Goal: Task Accomplishment & Management: Use online tool/utility

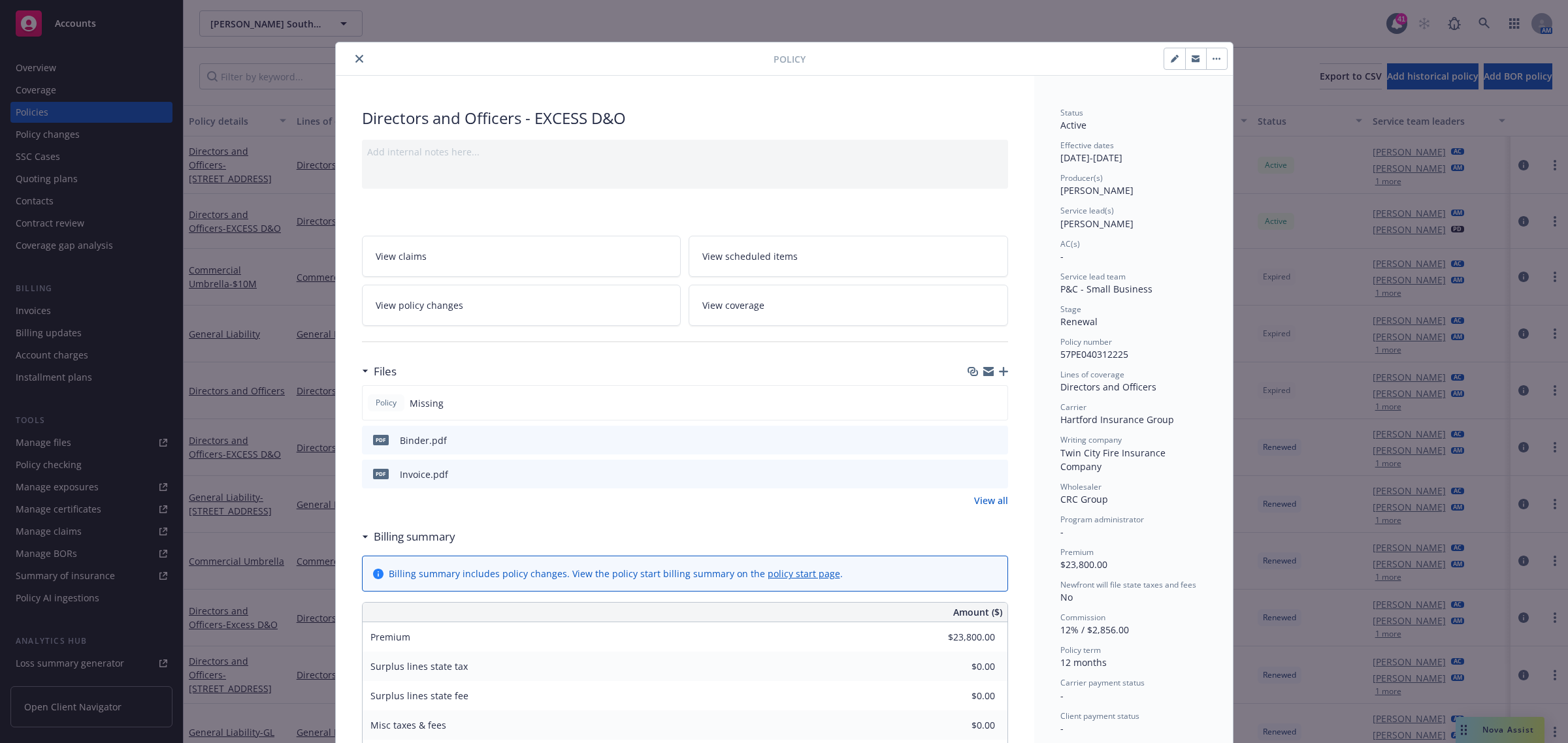
click at [351, 56] on button "close" at bounding box center [359, 58] width 15 height 15
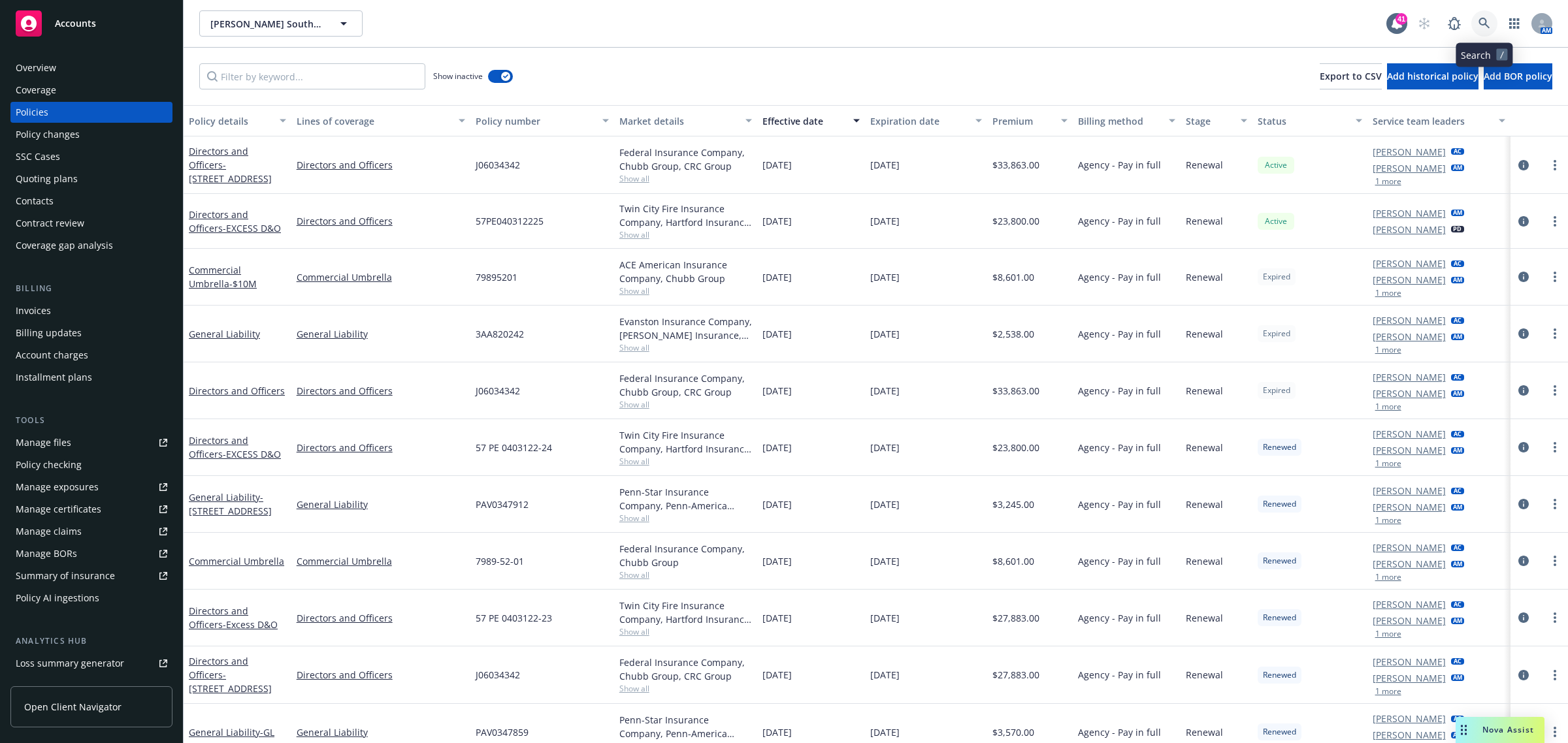
click at [1481, 23] on icon at bounding box center [1484, 23] width 12 height 12
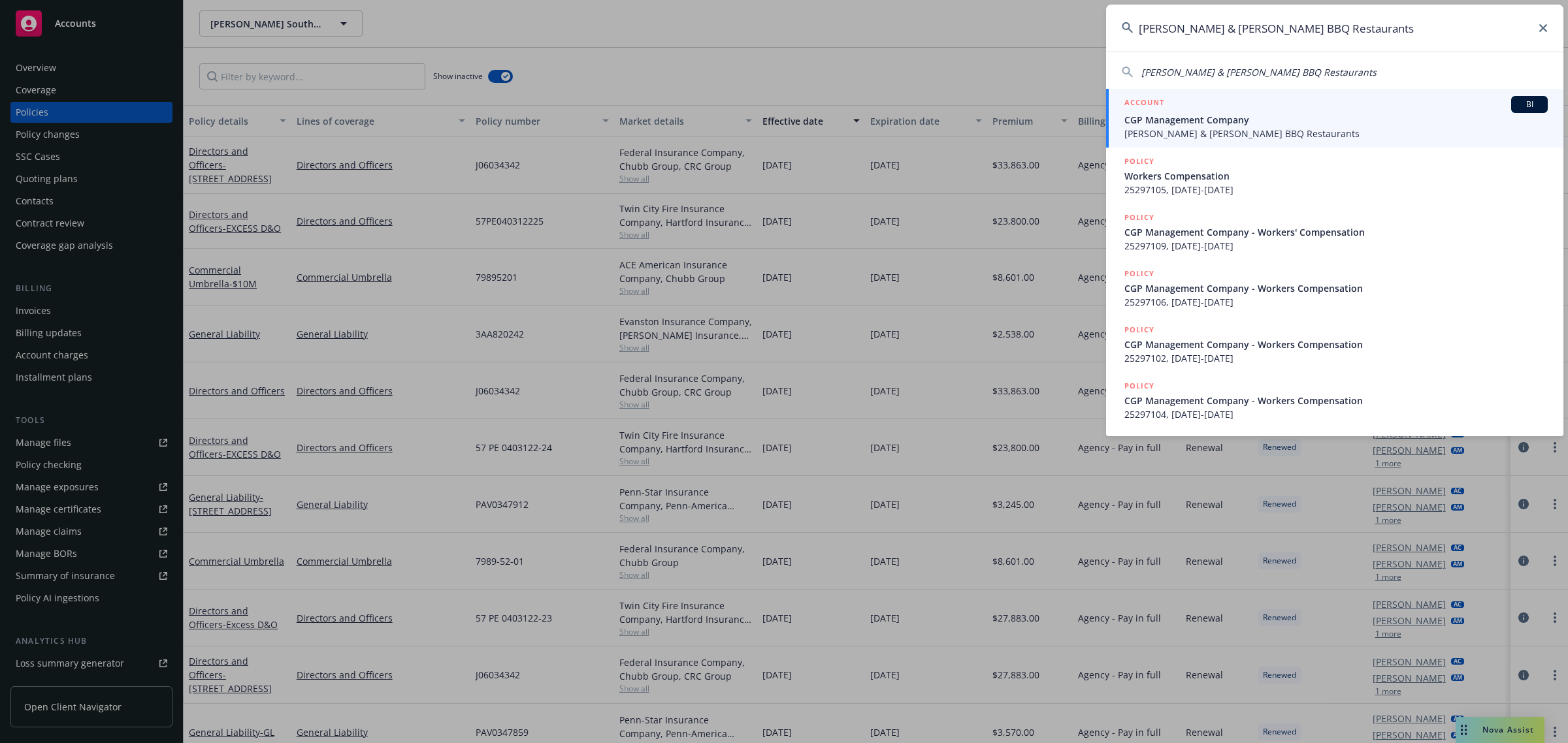
type input "[PERSON_NAME] & [PERSON_NAME] BBQ Restaurants"
click at [1218, 116] on span "CGP Management Company" at bounding box center [1335, 120] width 423 height 14
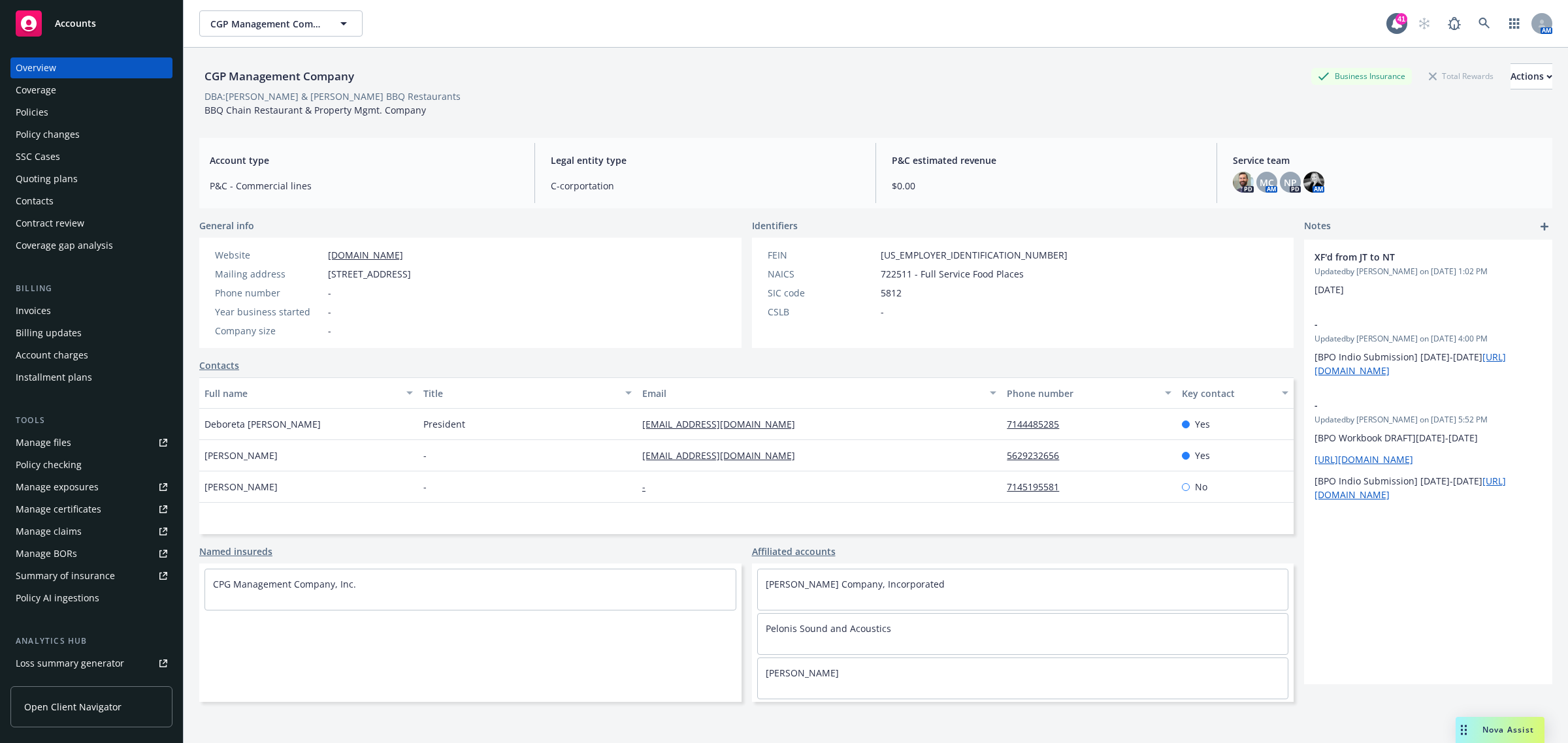
click at [45, 118] on div "Policies" at bounding box center [32, 112] width 33 height 21
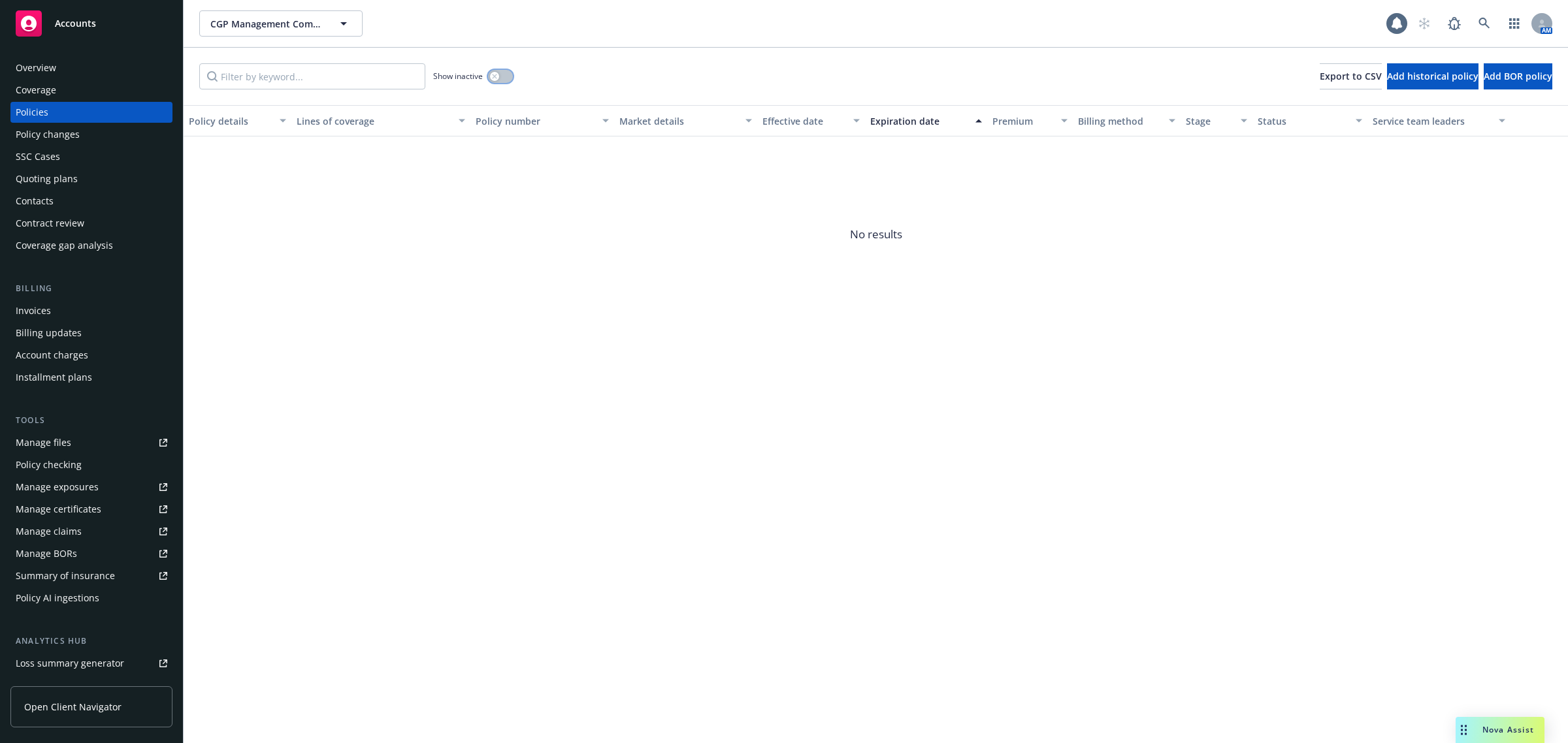
click at [502, 80] on button "button" at bounding box center [500, 76] width 25 height 13
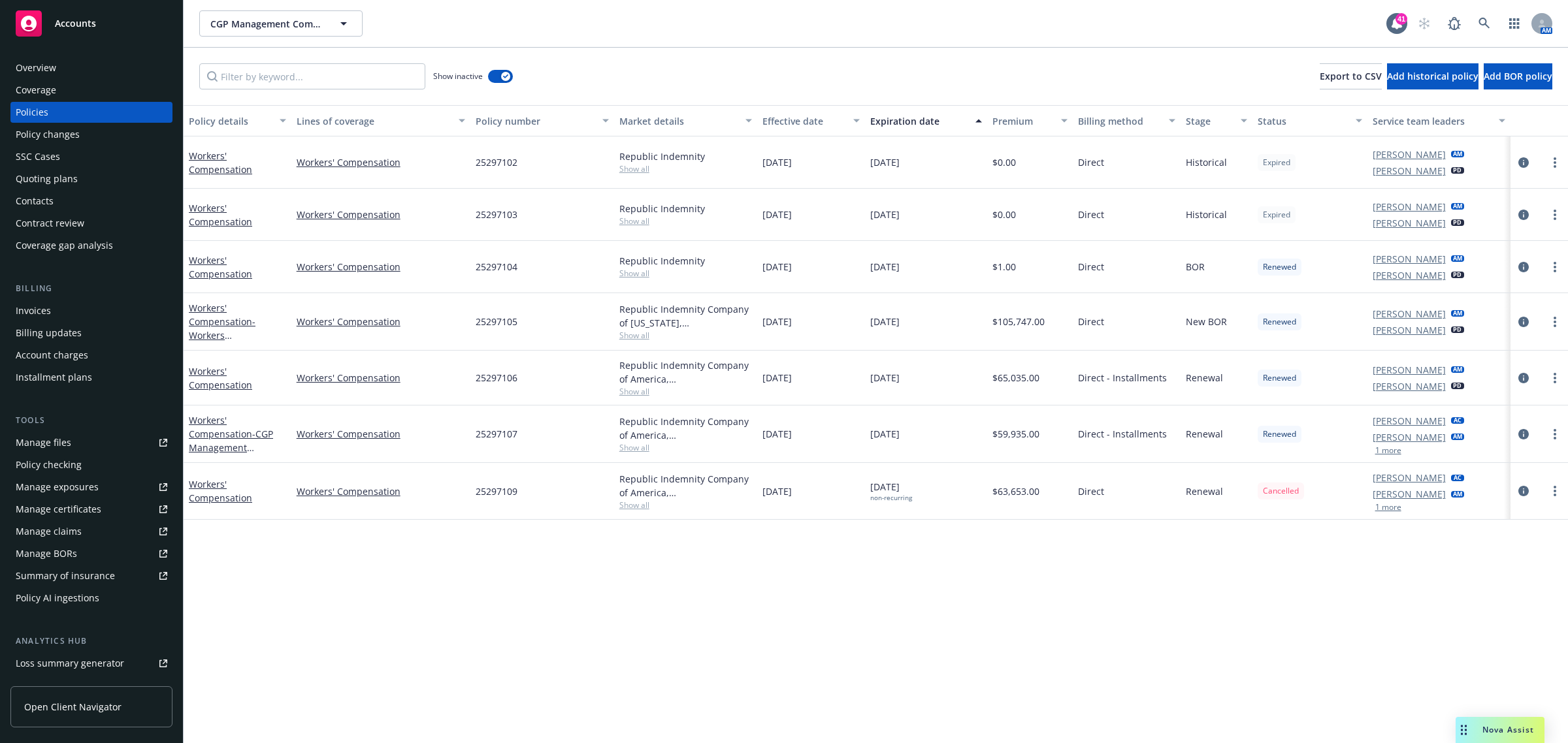
click at [790, 128] on button "Effective date" at bounding box center [811, 120] width 108 height 32
click at [790, 128] on button "Effective date" at bounding box center [811, 120] width 108 height 32
click at [789, 132] on button "Effective date" at bounding box center [811, 120] width 108 height 32
click at [649, 505] on span "Show all" at bounding box center [686, 505] width 134 height 11
click at [639, 508] on span "Show all" at bounding box center [686, 505] width 134 height 11
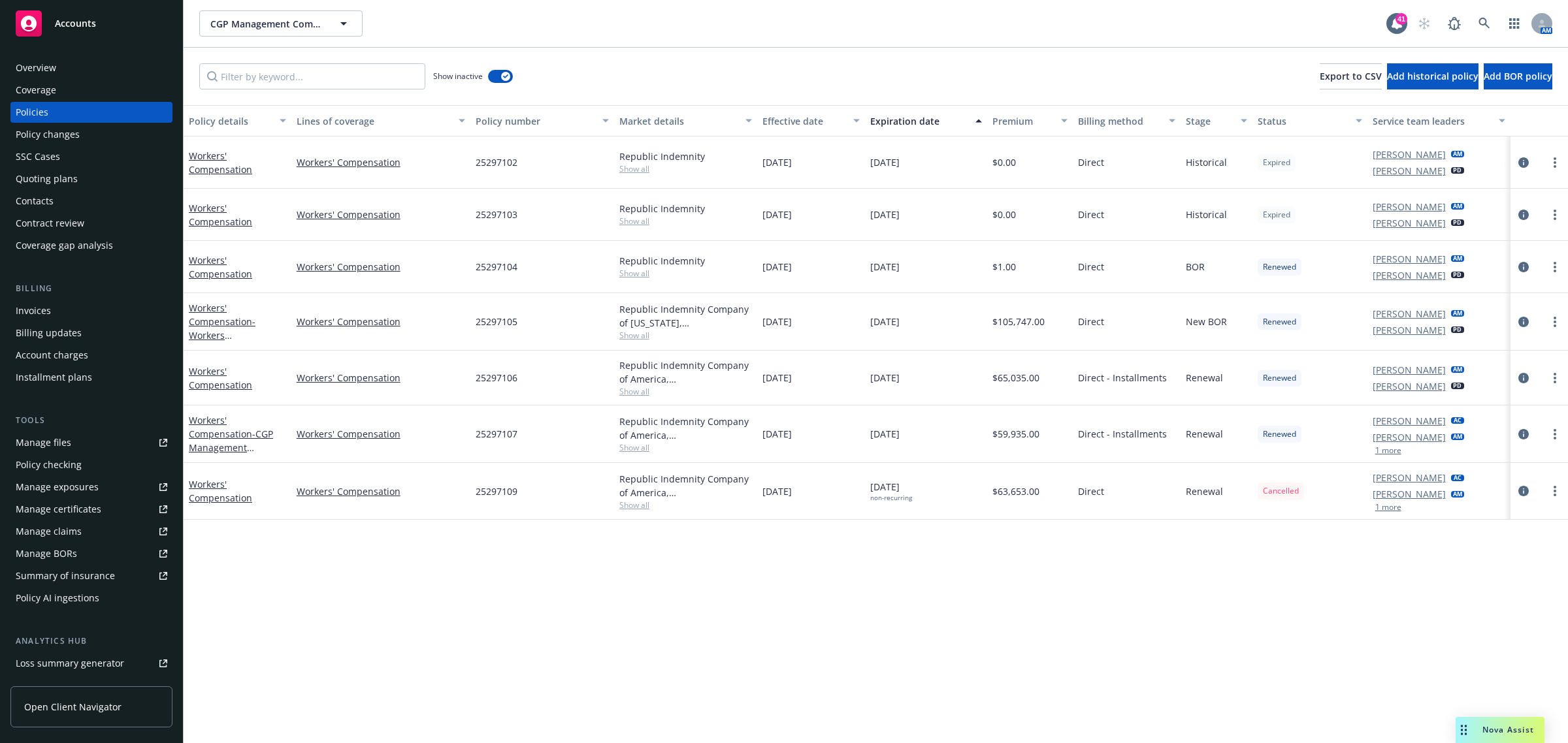
click at [640, 508] on span "Show all" at bounding box center [686, 505] width 134 height 11
click at [1520, 488] on icon "circleInformation" at bounding box center [1523, 491] width 10 height 10
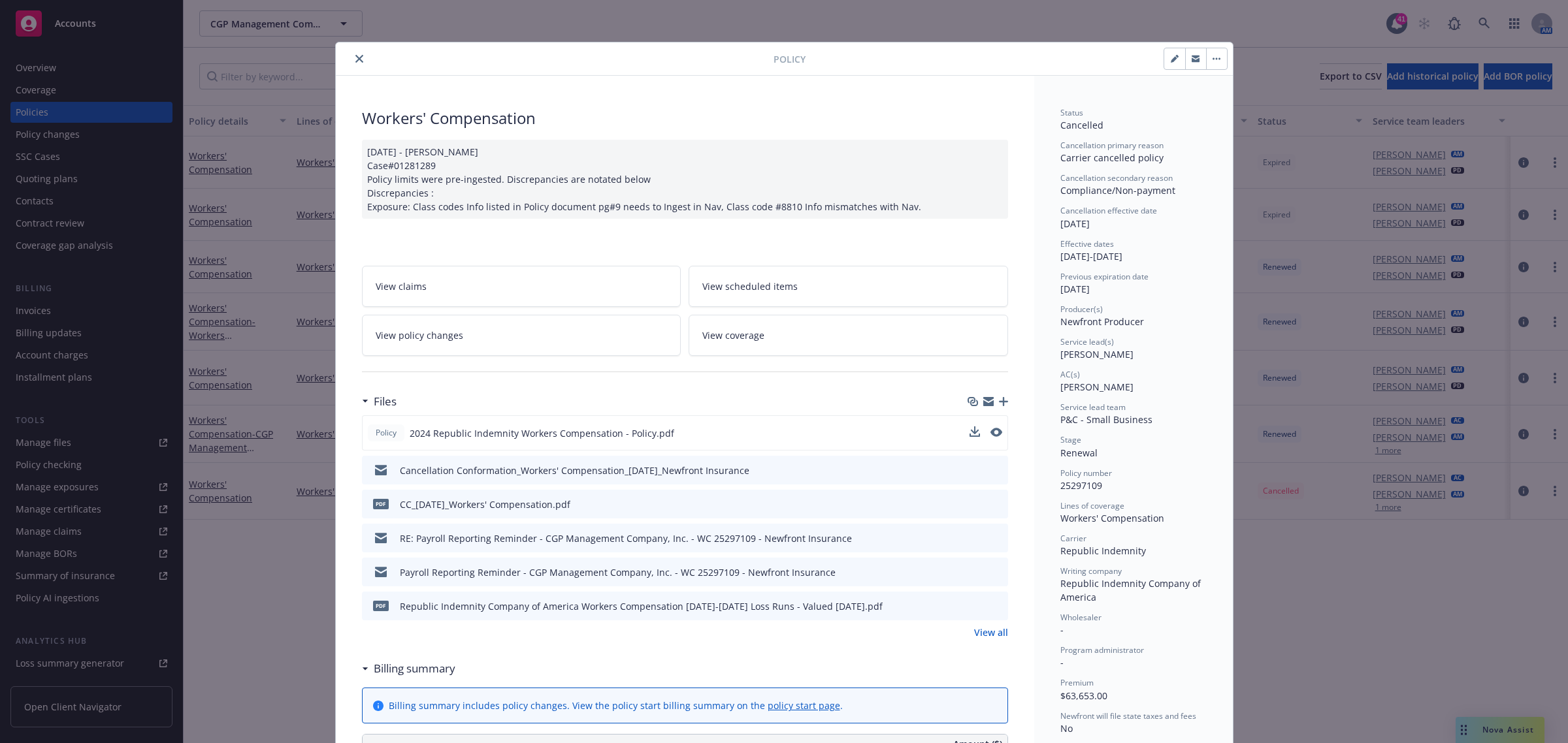
click at [981, 436] on div at bounding box center [985, 433] width 33 height 14
click at [991, 429] on icon "preview file" at bounding box center [995, 432] width 12 height 9
click at [1472, 727] on div "Policy Workers' Compensation [DATE] - [PERSON_NAME] Case#01281289 Policy limits…" at bounding box center [784, 371] width 1568 height 743
click at [355, 59] on icon "close" at bounding box center [359, 59] width 8 height 8
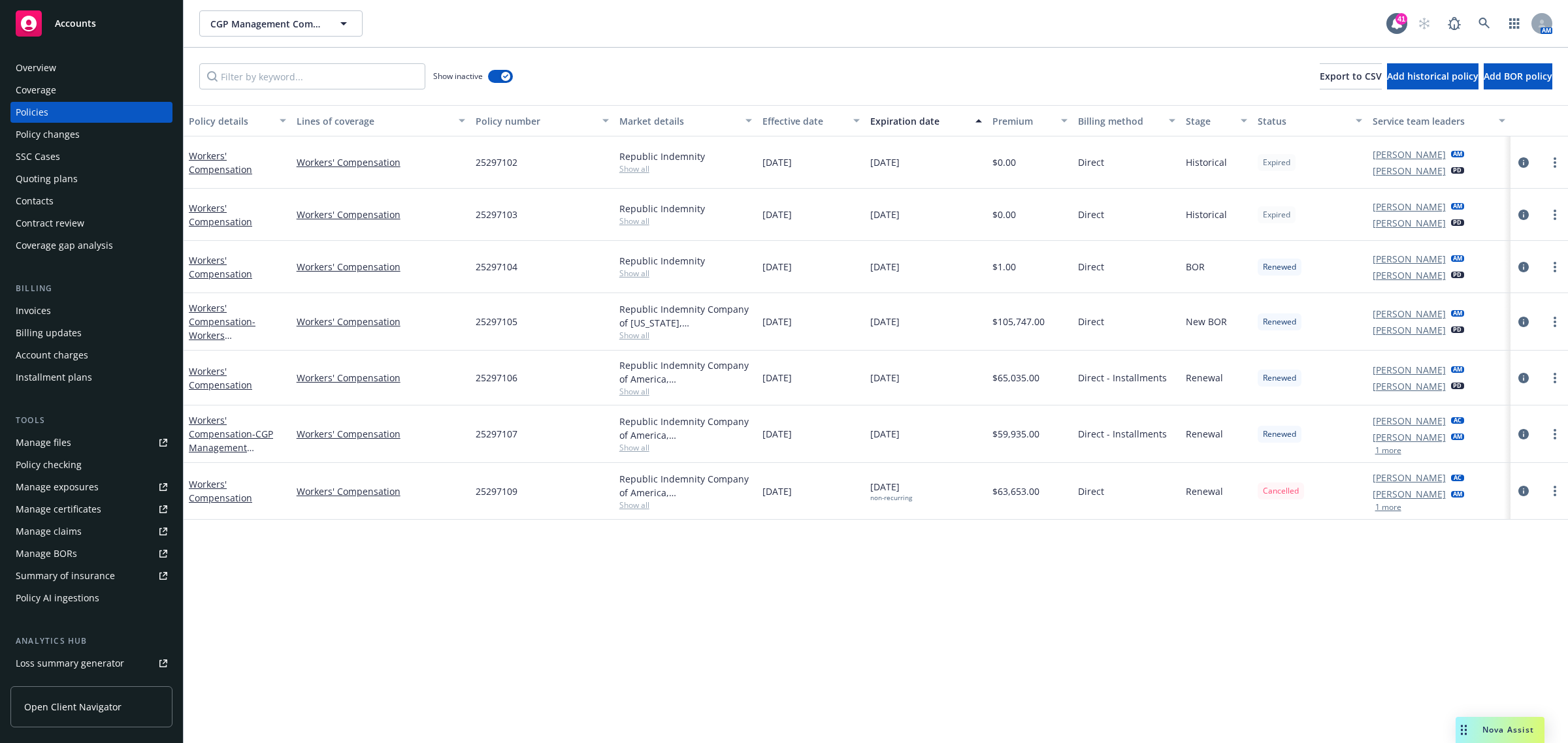
drag, startPoint x: 1471, startPoint y: 723, endPoint x: 1477, endPoint y: 728, distance: 7.8
click at [1473, 725] on body "Accounts Overview Coverage Policies Policy changes SSC Cases Quoting plans Cont…" at bounding box center [784, 371] width 1568 height 743
click at [1477, 728] on div "Nova Assist" at bounding box center [1508, 729] width 73 height 11
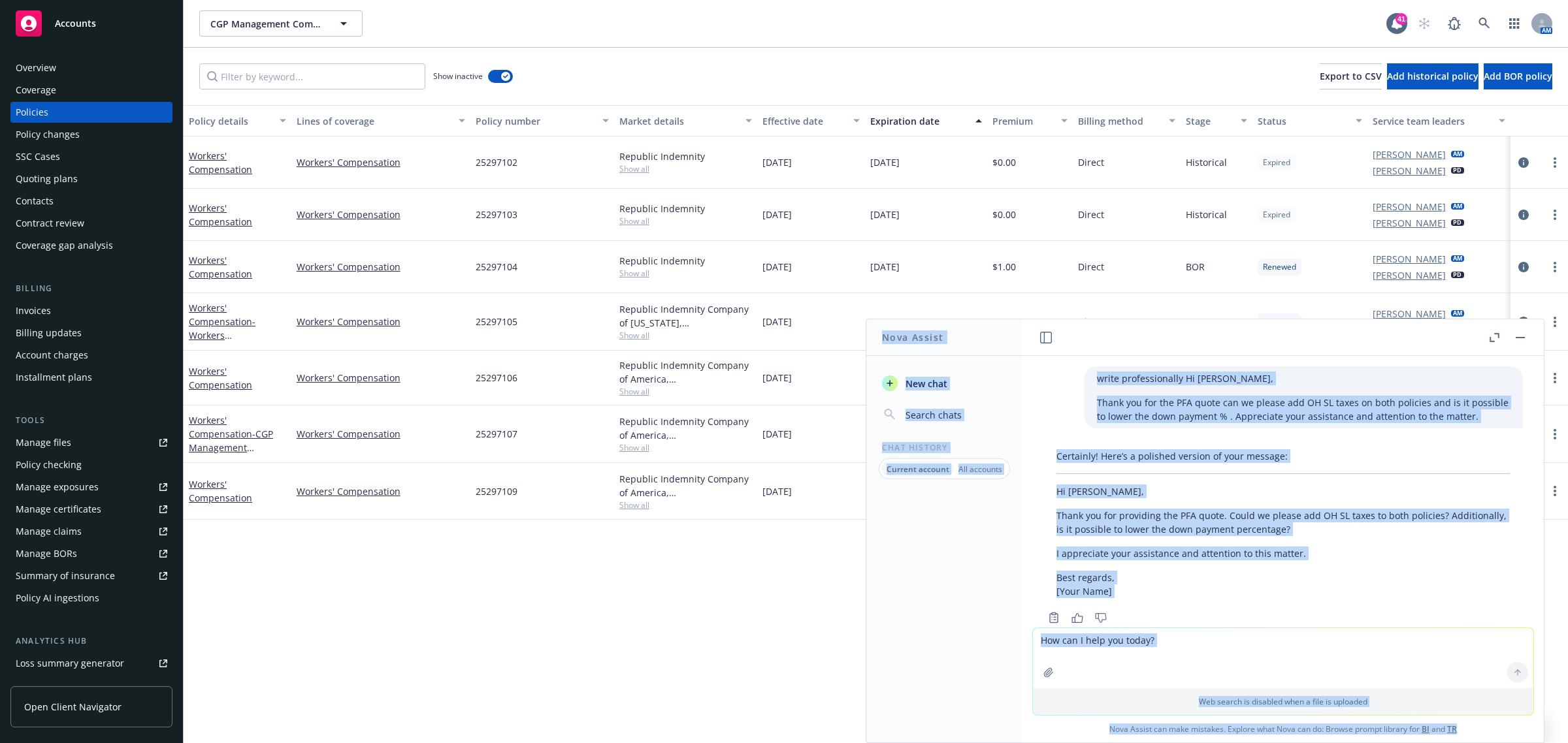
drag, startPoint x: 1239, startPoint y: 696, endPoint x: 1167, endPoint y: 670, distance: 76.6
click at [1239, 696] on p "Web search is disabled when a file is uploaded" at bounding box center [1283, 701] width 485 height 11
drag, startPoint x: 1140, startPoint y: 645, endPoint x: 1152, endPoint y: 645, distance: 12.0
click at [1142, 645] on textarea at bounding box center [1283, 658] width 500 height 60
click at [1193, 645] on textarea at bounding box center [1283, 658] width 500 height 60
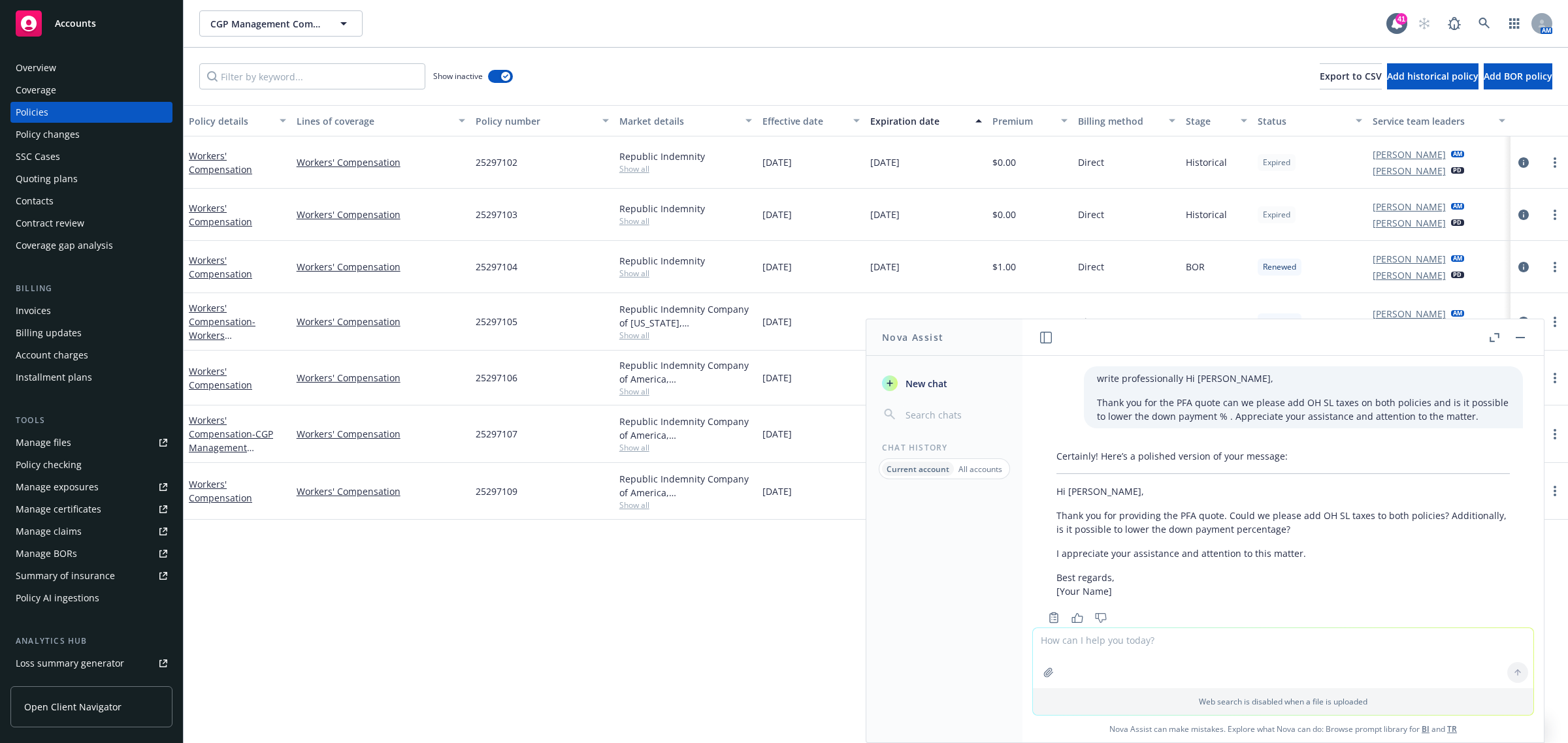
drag, startPoint x: 1193, startPoint y: 645, endPoint x: 1122, endPoint y: 642, distance: 71.1
click at [1122, 642] on textarea at bounding box center [1283, 658] width 500 height 60
type textarea "w"
type textarea "pull the payroll from this page and make an email asking the client to provide …"
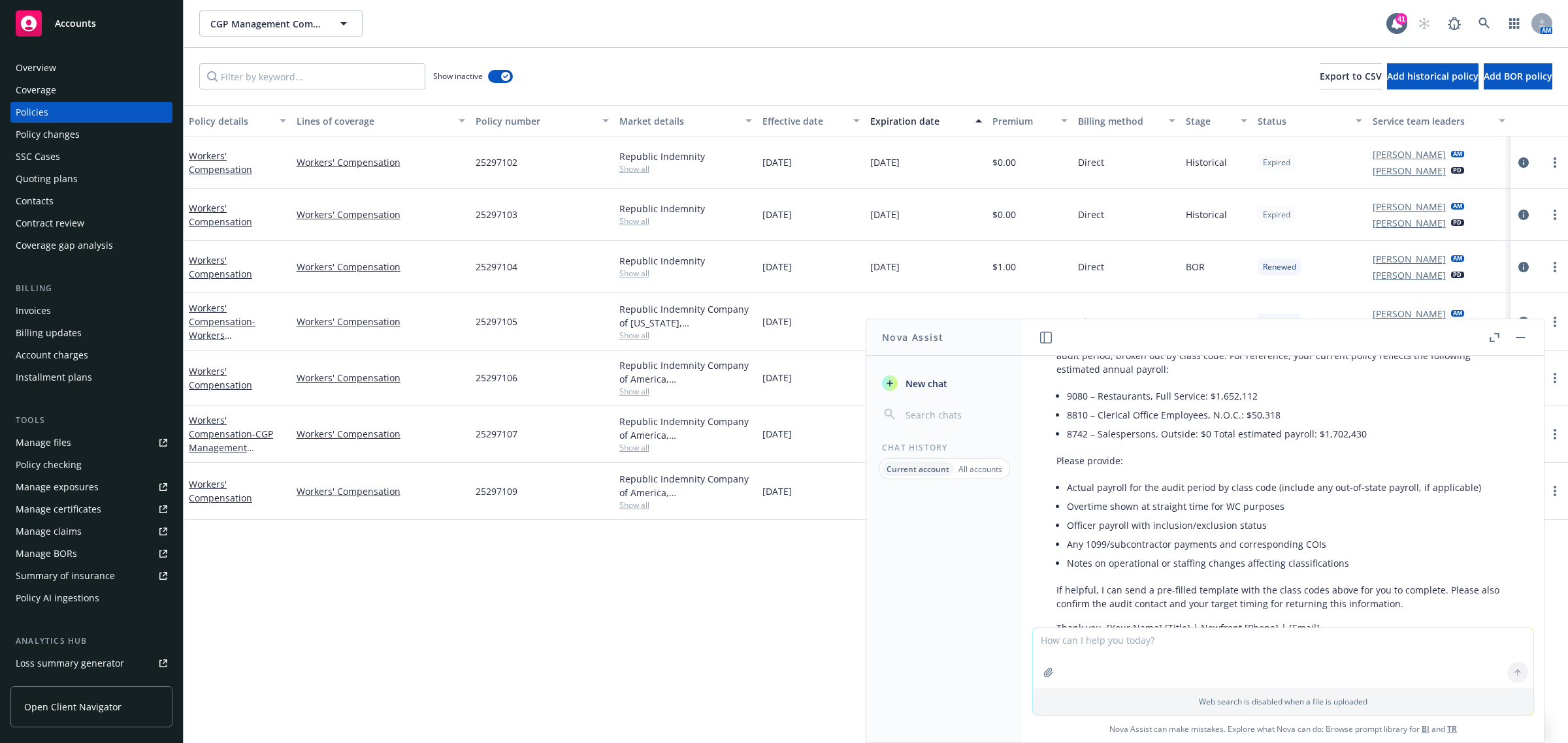
scroll to position [1359, 0]
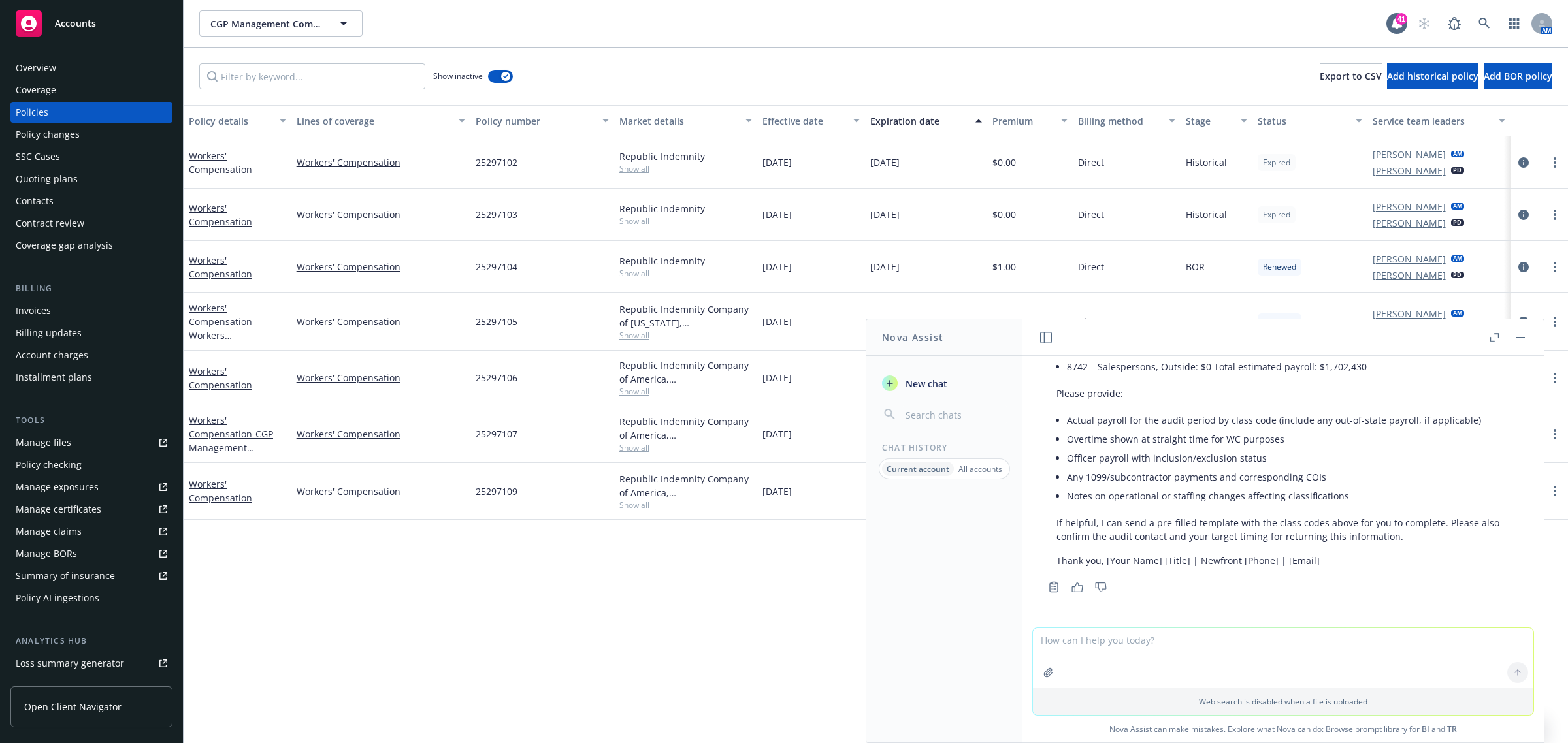
drag, startPoint x: 1052, startPoint y: 414, endPoint x: 1357, endPoint y: 498, distance: 316.4
click at [1357, 498] on div "Below is the payroll I pulled from the attached page, followed by a ready-to-se…" at bounding box center [1283, 304] width 479 height 536
copy div "Hi [Client Name], As we prepare for the carrier’s workers’ compensation audit, …"
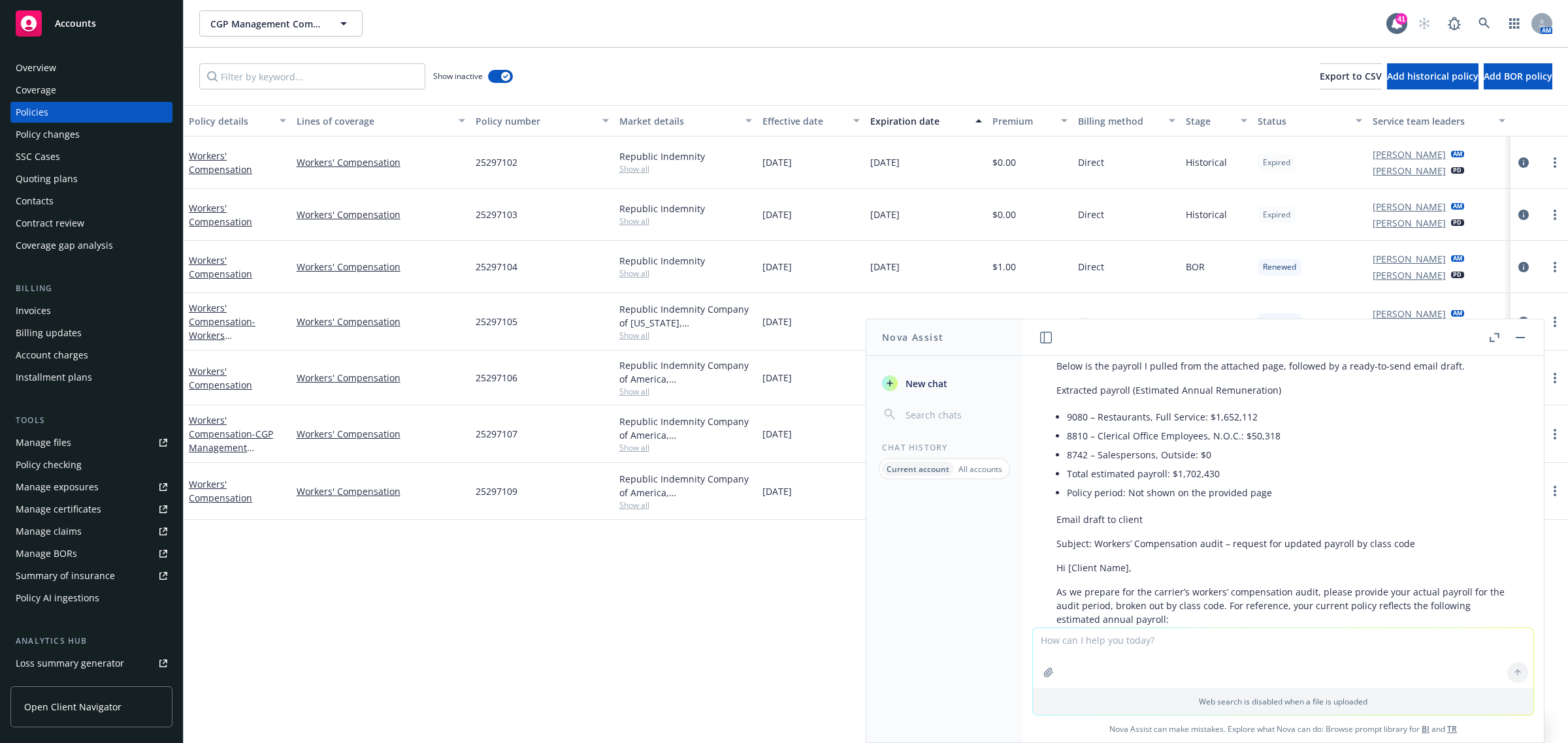
scroll to position [951, 0]
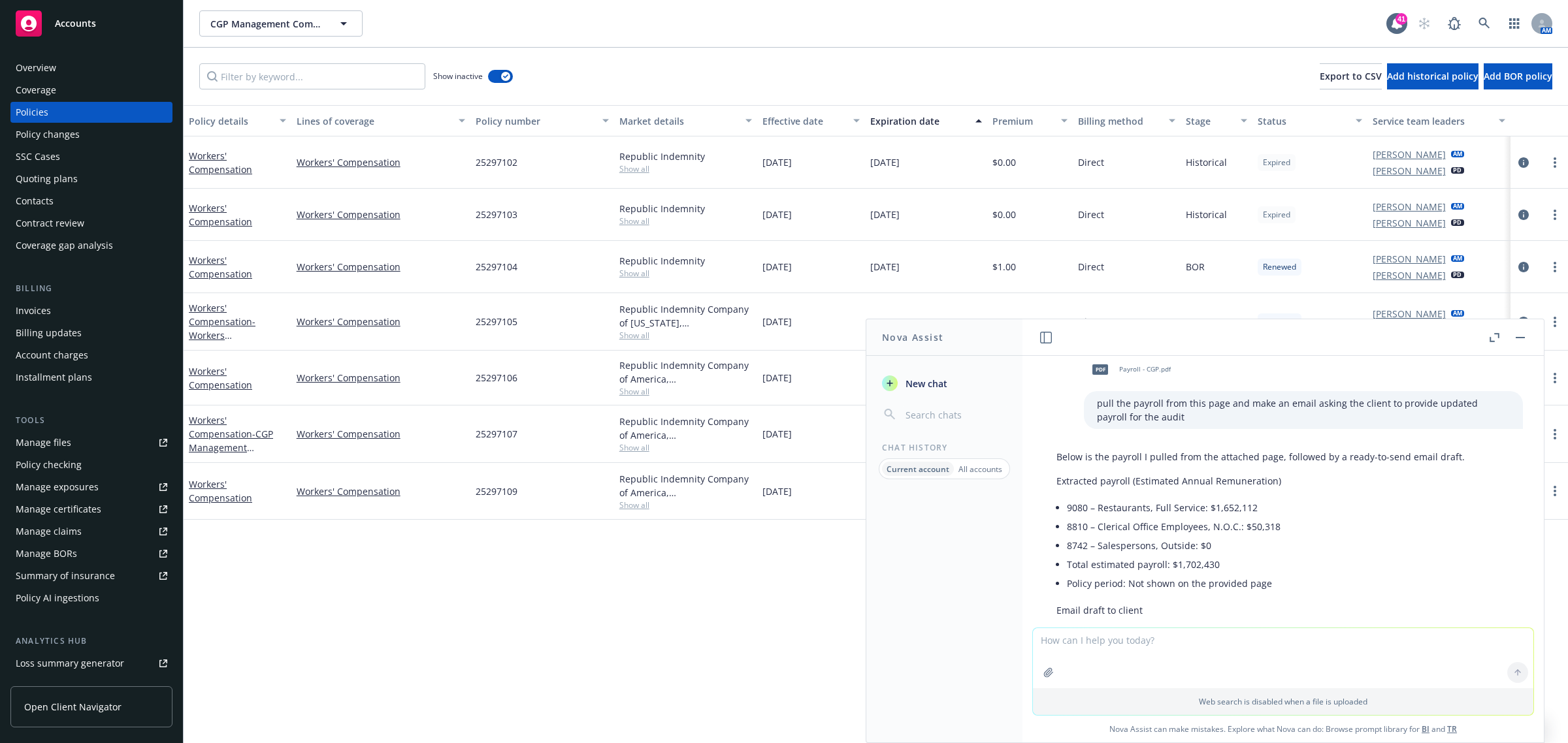
click at [1087, 376] on div "pdf" at bounding box center [1100, 369] width 27 height 27
click at [77, 59] on div "Overview" at bounding box center [91, 67] width 152 height 21
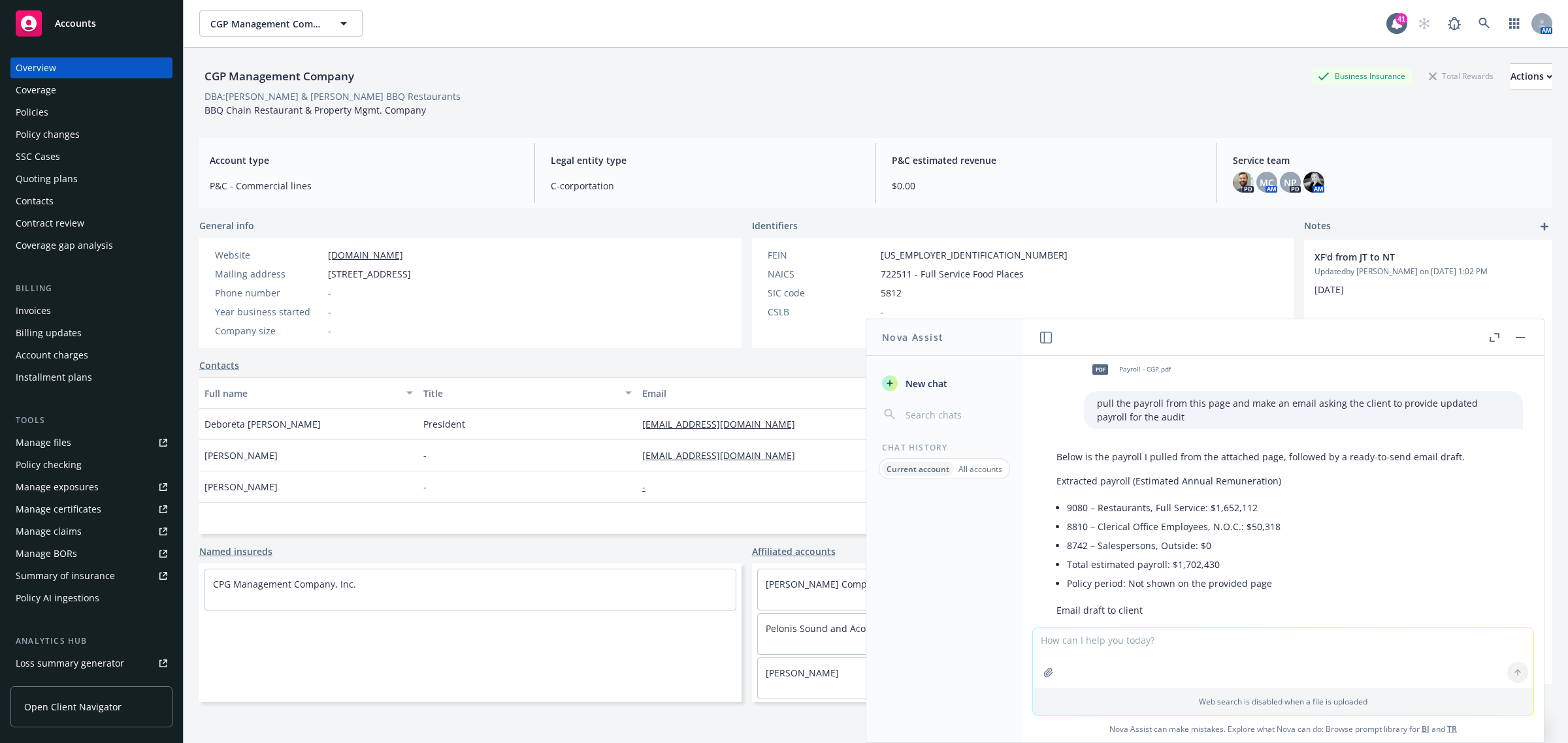
drag, startPoint x: 761, startPoint y: 420, endPoint x: 630, endPoint y: 425, distance: 131.1
click at [630, 425] on div "[PERSON_NAME] President [EMAIL_ADDRESS][DOMAIN_NAME] 7144485285 Yes" at bounding box center [746, 424] width 1094 height 32
copy div "[EMAIL_ADDRESS][DOMAIN_NAME]"
click at [1521, 338] on button "button" at bounding box center [1520, 337] width 15 height 15
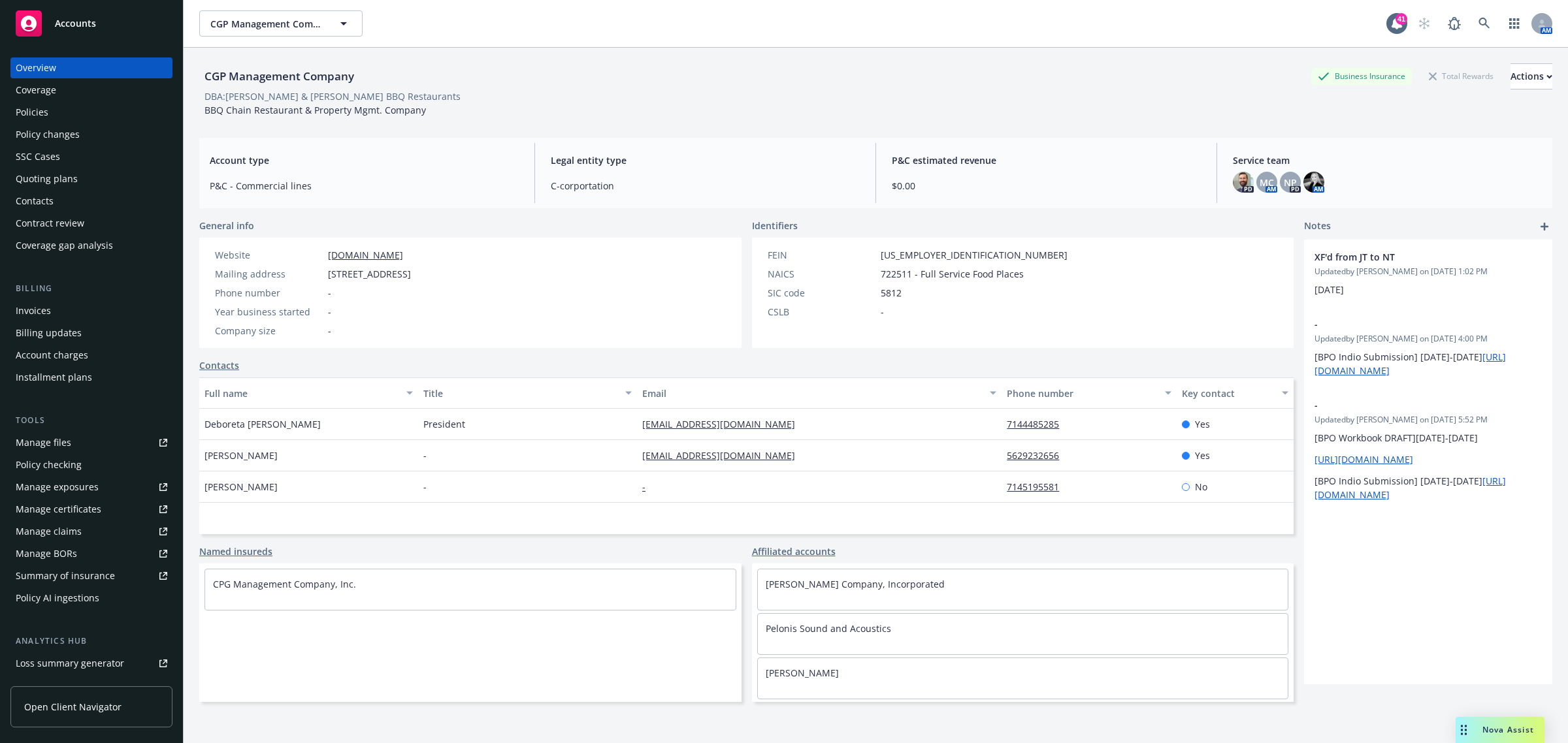
drag, startPoint x: 801, startPoint y: 470, endPoint x: 610, endPoint y: 467, distance: 191.0
click at [610, 467] on div "[PERSON_NAME] - [EMAIL_ADDRESS][DOMAIN_NAME] 5629232656 Yes" at bounding box center [746, 455] width 1094 height 32
copy div "[EMAIL_ADDRESS][DOMAIN_NAME]"
drag, startPoint x: 366, startPoint y: 76, endPoint x: 217, endPoint y: 78, distance: 149.0
click at [192, 77] on div "CGP Management Company Business Insurance Total Rewards Actions DBA: [PERSON_NA…" at bounding box center [875, 419] width 1385 height 743
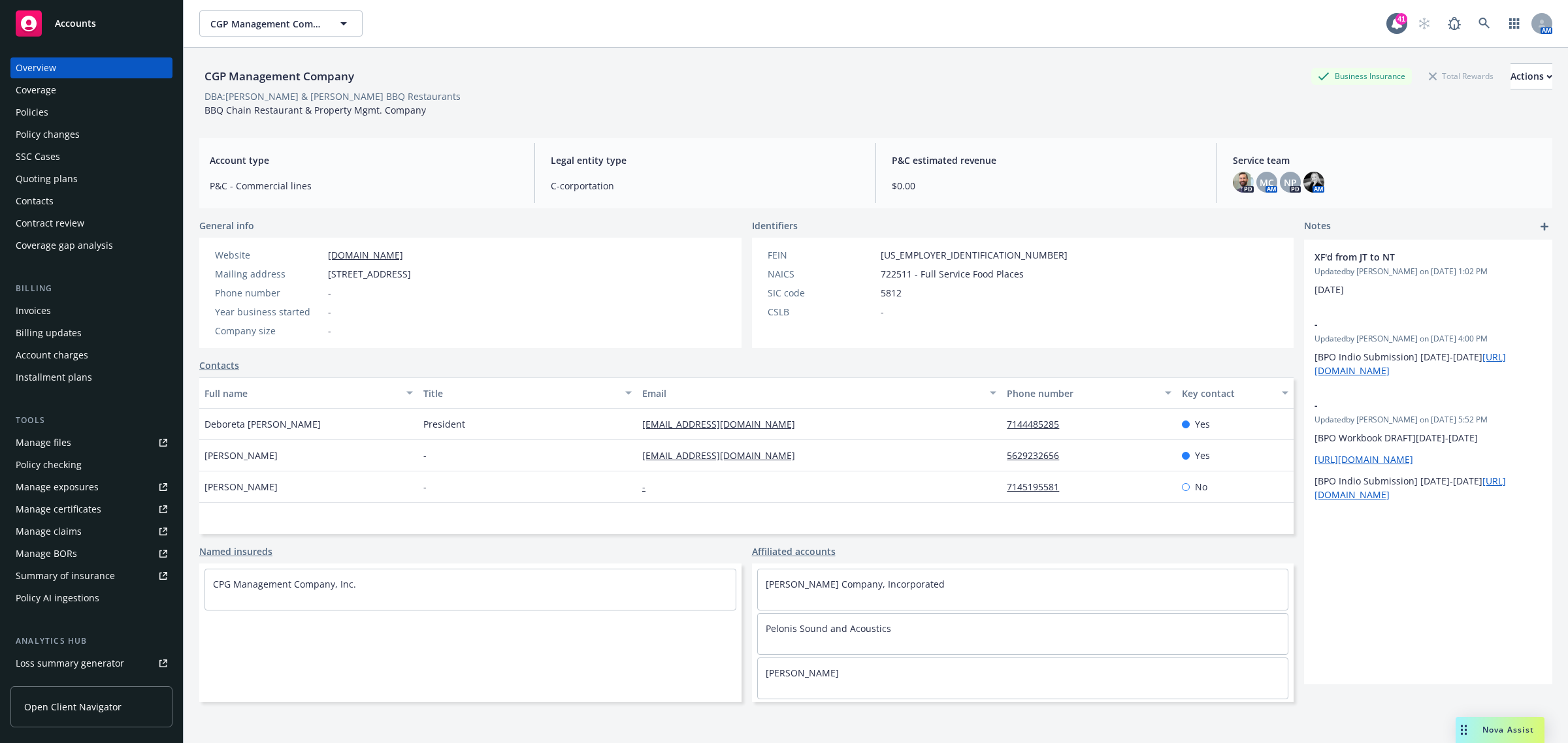
copy div "CGP Management Company"
click at [1487, 715] on div "CGP Management Company Business Insurance Total Rewards Actions DBA: [PERSON_NA…" at bounding box center [876, 411] width 1353 height 728
click at [1484, 725] on span "Nova Assist" at bounding box center [1508, 729] width 51 height 11
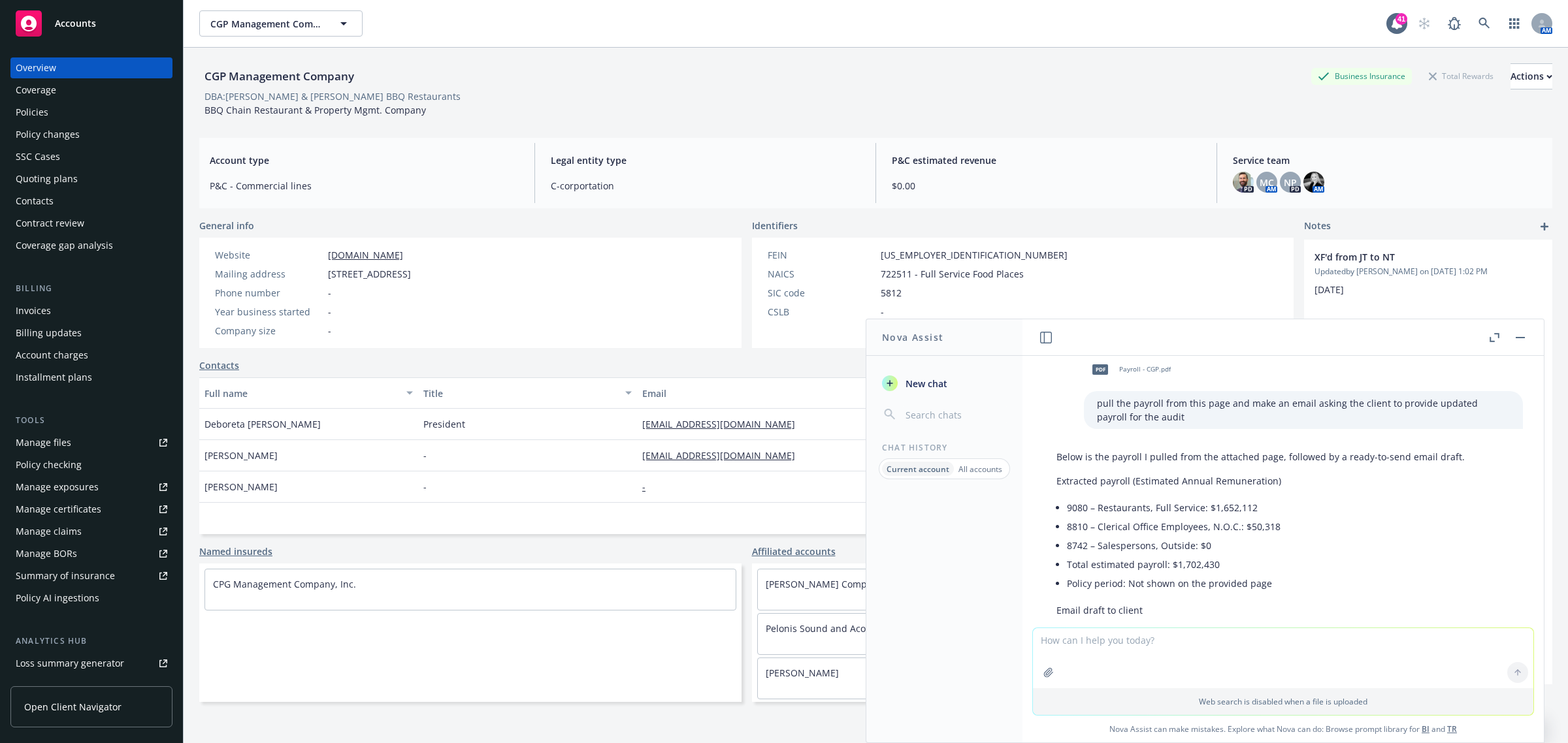
click at [1215, 650] on textarea at bounding box center [1283, 658] width 500 height 60
paste textarea "Im confused about SC Marketing where they are at, what needs to be done on my e…"
type textarea "write this professionally Im confused about SC Marketing where they are at, wha…"
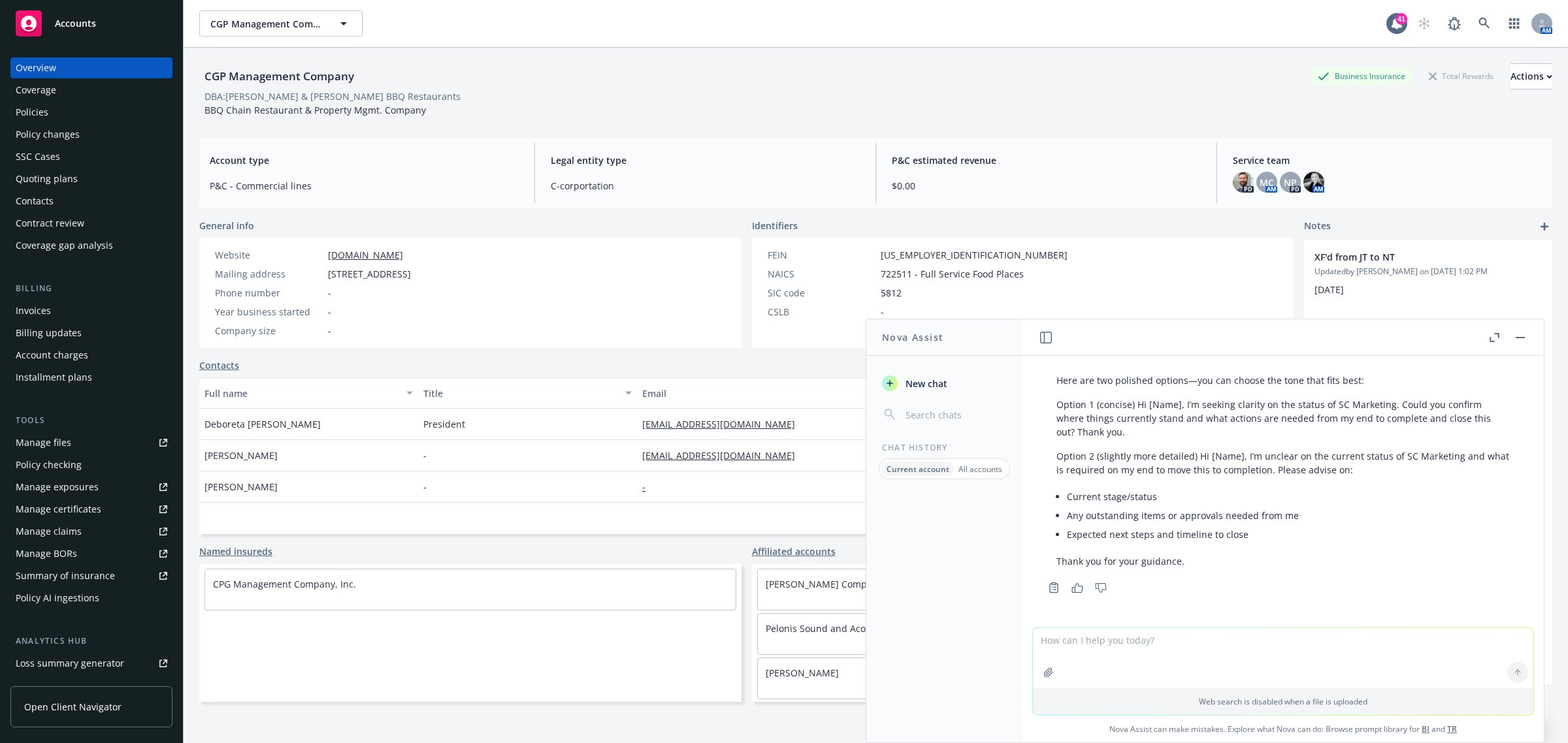
scroll to position [1575, 0]
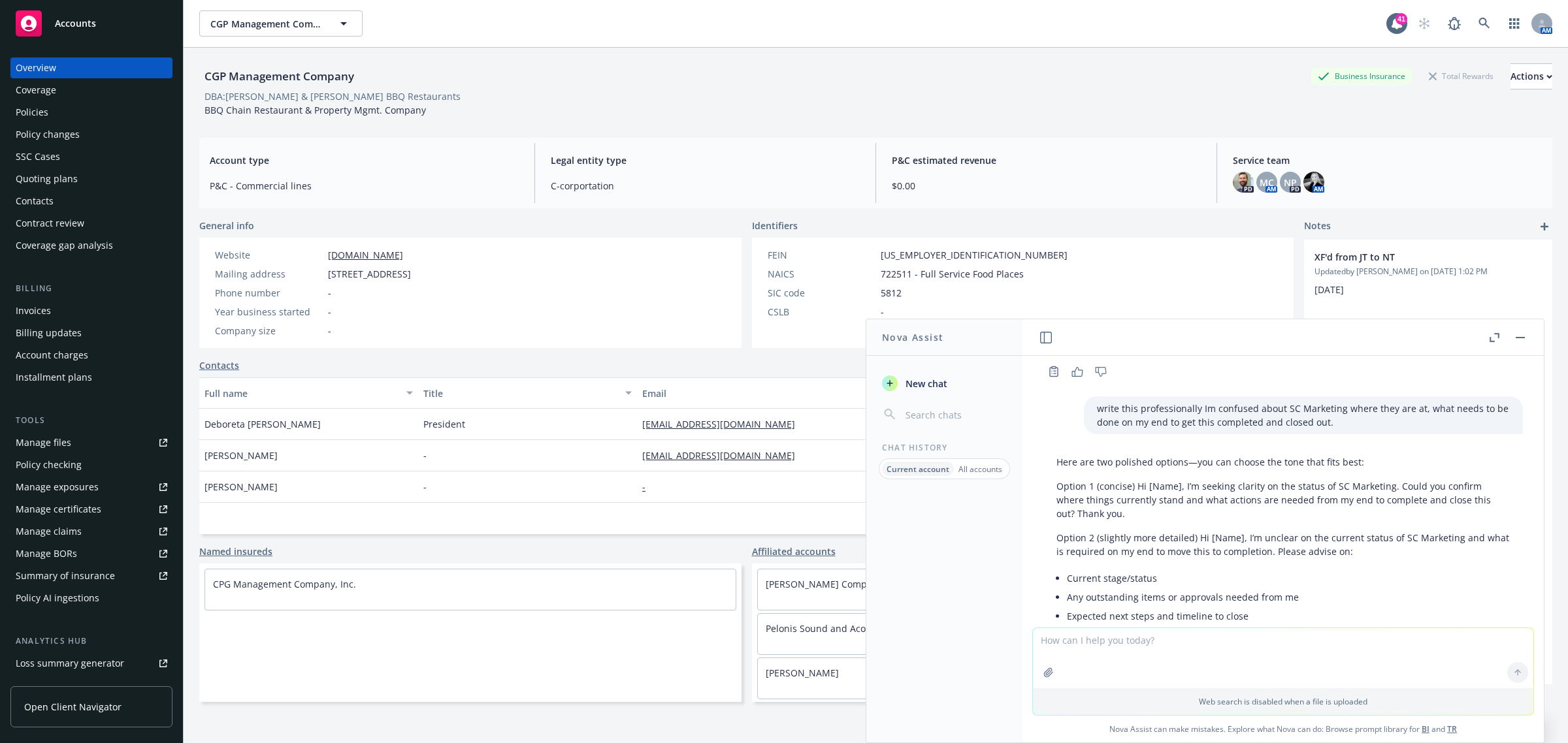
click at [1117, 651] on textarea at bounding box center [1283, 658] width 500 height 60
type textarea "more casual slack message"
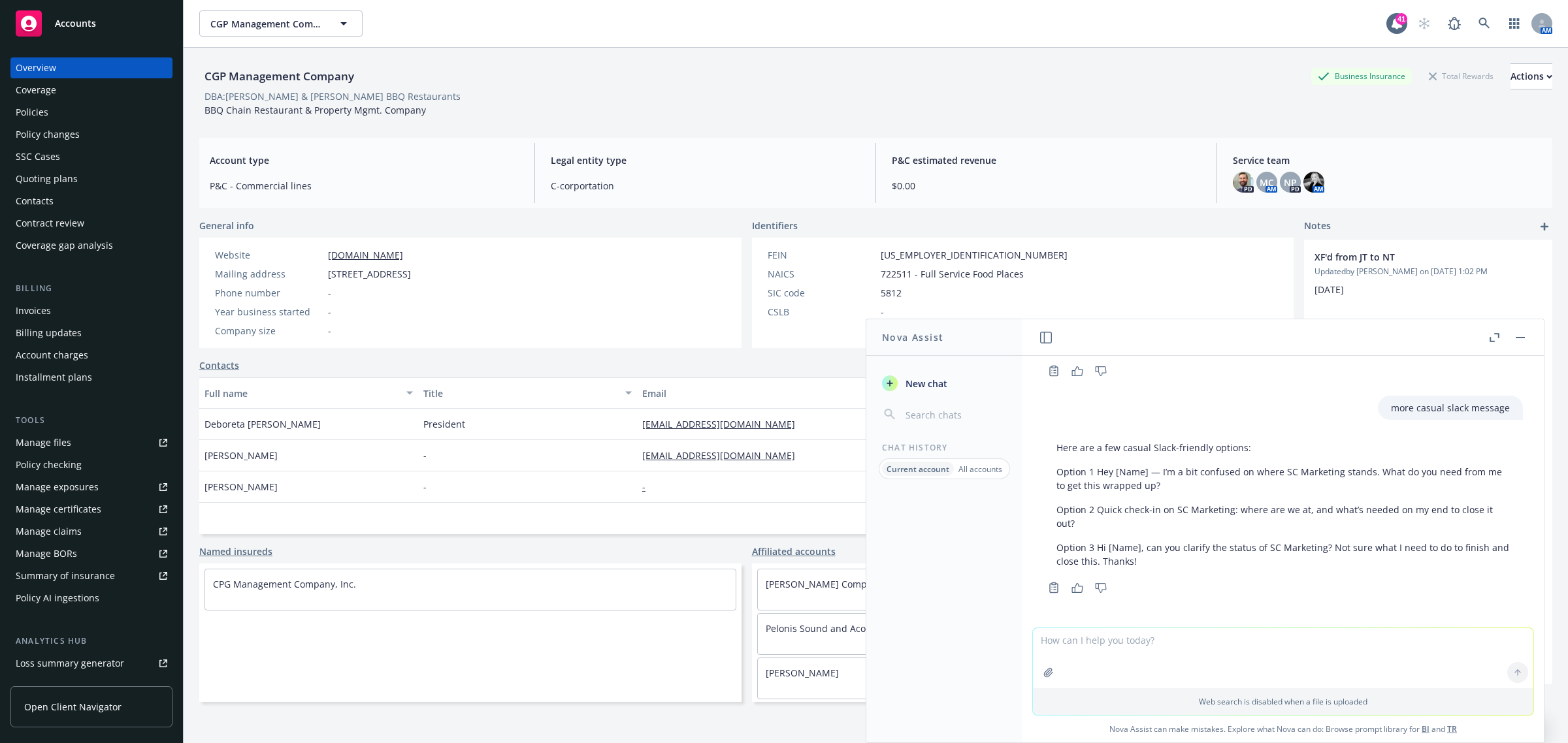
scroll to position [1873, 0]
drag, startPoint x: 1189, startPoint y: 488, endPoint x: 1154, endPoint y: 469, distance: 39.8
click at [1154, 469] on p "Option 1 Hey [Name] — I’m a bit confused on where SC Marketing stands. What do …" at bounding box center [1283, 478] width 453 height 27
click at [1173, 480] on p "Option 1 Hey [Name] — I’m a bit confused on where SC Marketing stands. What do …" at bounding box center [1283, 478] width 453 height 27
drag, startPoint x: 1181, startPoint y: 481, endPoint x: 1159, endPoint y: 467, distance: 26.1
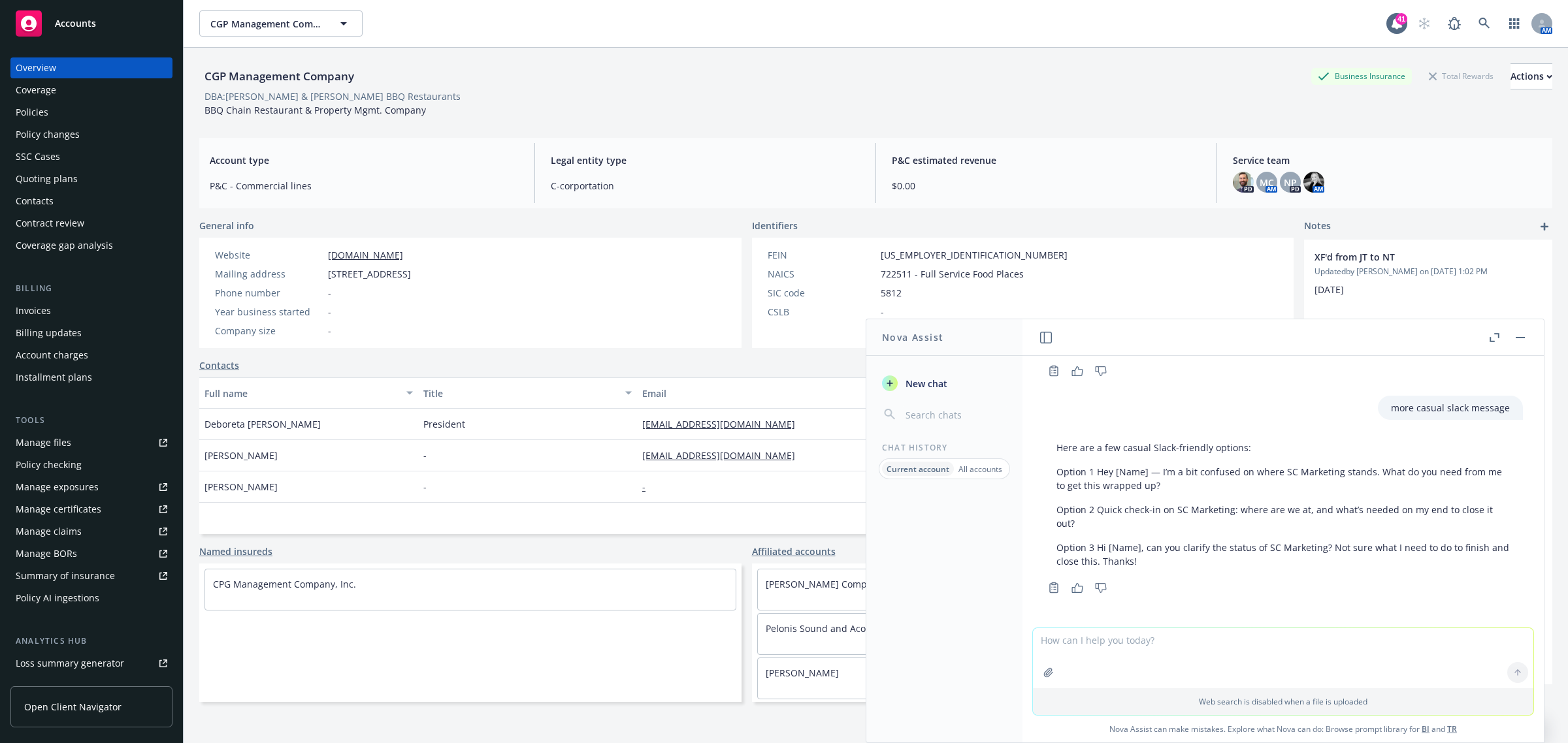
click at [1159, 467] on p "Option 1 Hey [Name] — I’m a bit confused on where SC Marketing stands. What do …" at bounding box center [1283, 478] width 453 height 27
copy p "I’m a bit confused on where SC Marketing stands. What do you need from me to ge…"
click at [1118, 627] on div at bounding box center [1283, 620] width 500 height 15
click at [1138, 634] on textarea at bounding box center [1283, 658] width 500 height 60
paste textarea "I’m a bit confused on where SC Marketing stands. I see an IPFS case I see invoi…"
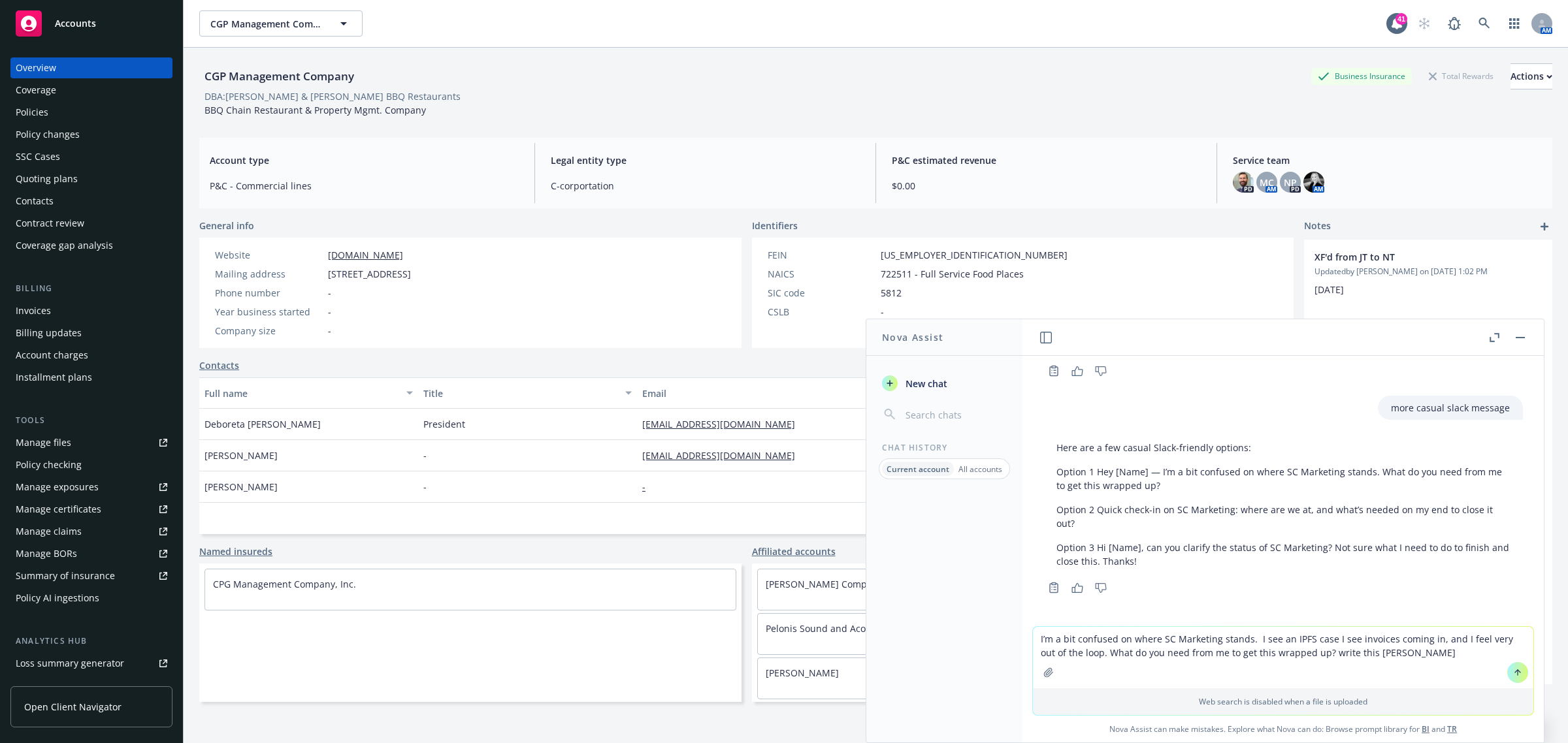
type textarea "I’m a bit confused on where SC Marketing stands. I see an IPFS case I see invoi…"
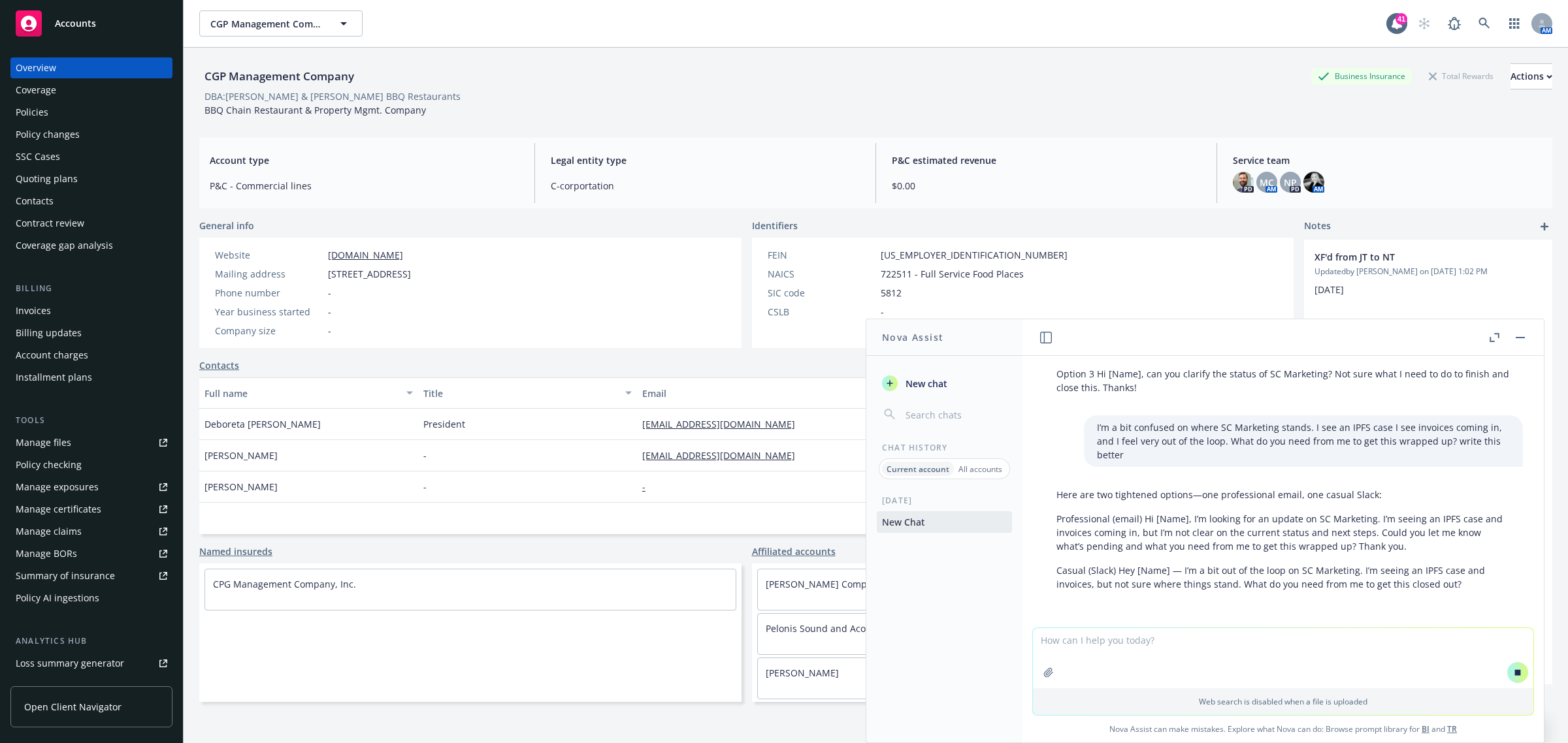
scroll to position [2079, 0]
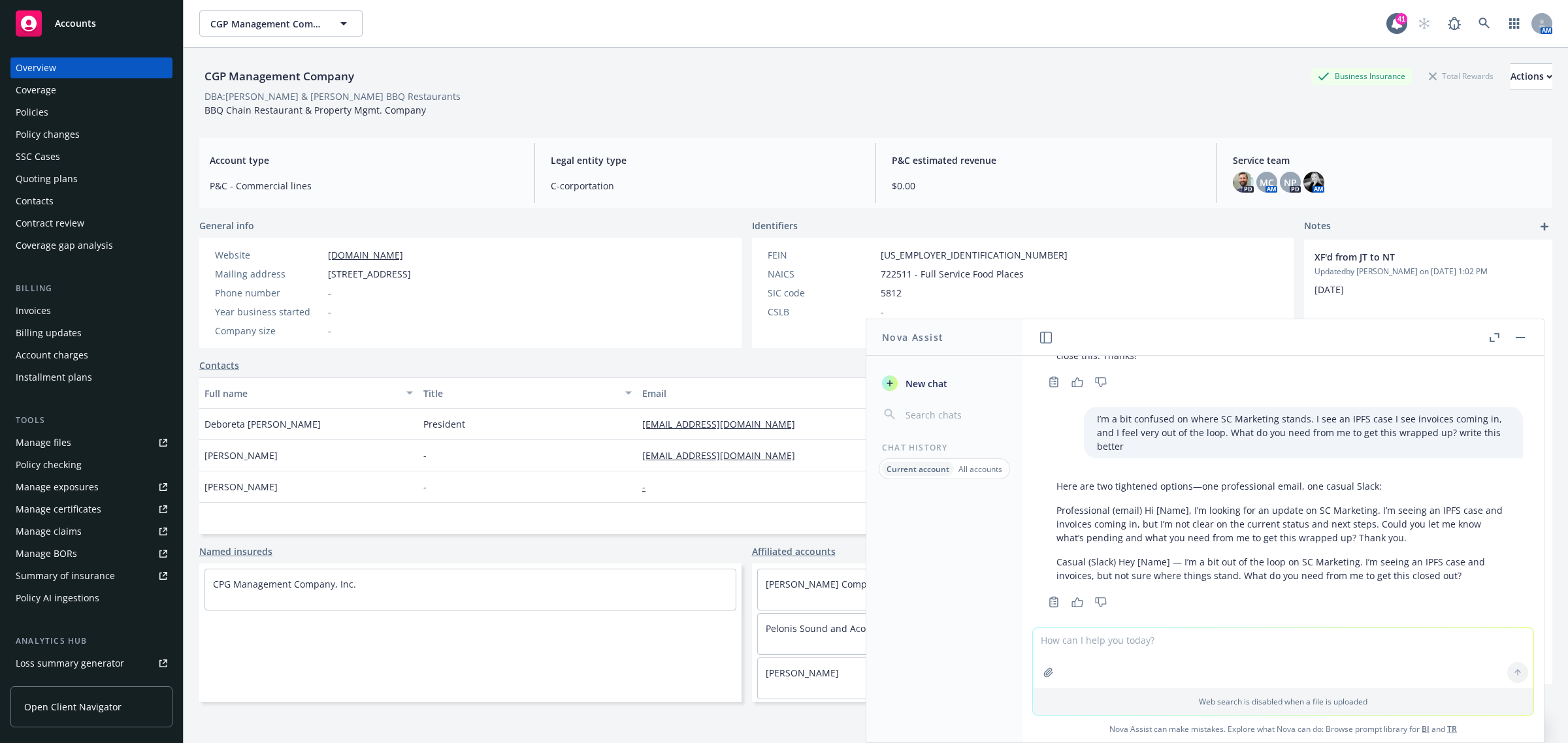
drag, startPoint x: 1427, startPoint y: 517, endPoint x: 1142, endPoint y: 494, distance: 285.9
click at [1142, 503] on p "Professional (email) Hi [Name], I’m looking for an update on SC Marketing. I’m …" at bounding box center [1283, 524] width 453 height 41
click at [1151, 527] on p "Professional (email) Hi [Name], I’m looking for an update on SC Marketing. I’m …" at bounding box center [1283, 524] width 453 height 41
drag, startPoint x: 1421, startPoint y: 524, endPoint x: 1187, endPoint y: 491, distance: 236.3
click at [1187, 503] on p "Professional (email) Hi [Name], I’m looking for an update on SC Marketing. I’m …" at bounding box center [1283, 524] width 453 height 41
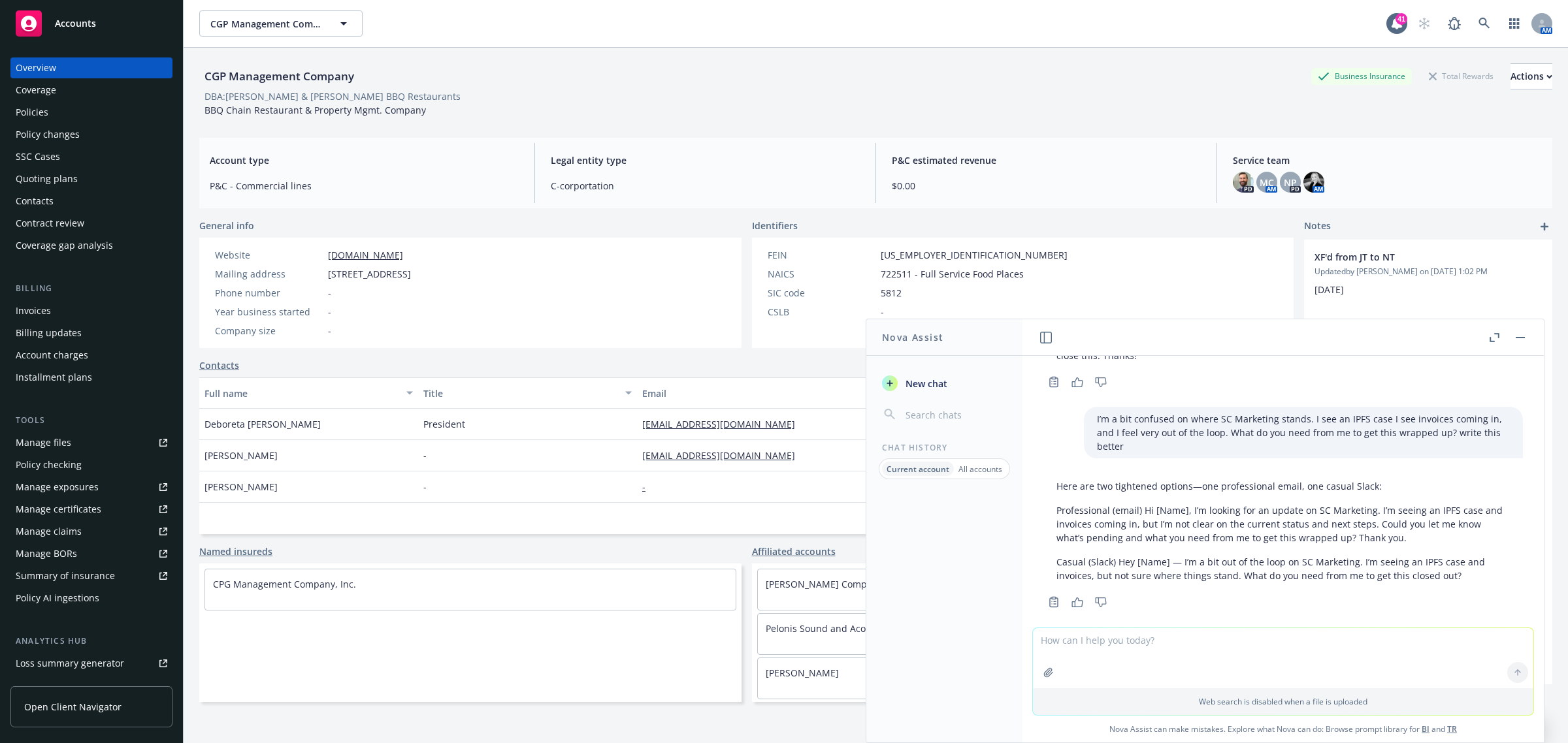
copy p "I’m looking for an update on SC Marketing. I’m seeing an IPFS case and invoices…"
drag, startPoint x: 1461, startPoint y: 559, endPoint x: 1181, endPoint y: 547, distance: 280.3
click at [1181, 555] on p "Casual (Slack) Hey [Name] — I’m a bit out of the loop on SC Marketing. I’m seei…" at bounding box center [1283, 568] width 453 height 27
drag, startPoint x: 1431, startPoint y: 524, endPoint x: 1191, endPoint y: 491, distance: 242.3
click at [1191, 503] on p "Professional (email) Hi [Name], I’m looking for an update on SC Marketing. I’m …" at bounding box center [1283, 524] width 453 height 41
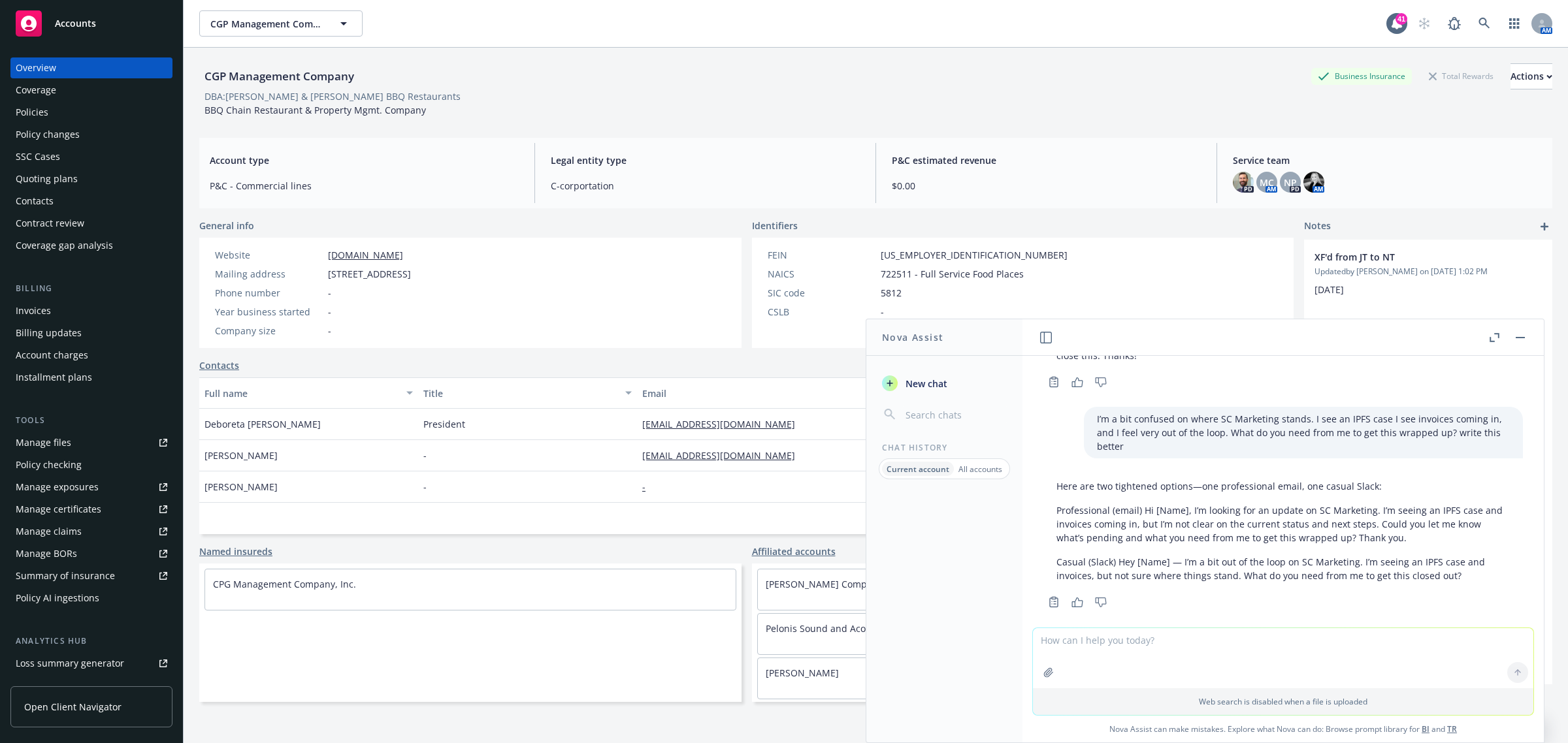
copy p "I’m looking for an update on SC Marketing. I’m seeing an IPFS case and invoices…"
click at [1478, 23] on icon at bounding box center [1484, 23] width 12 height 12
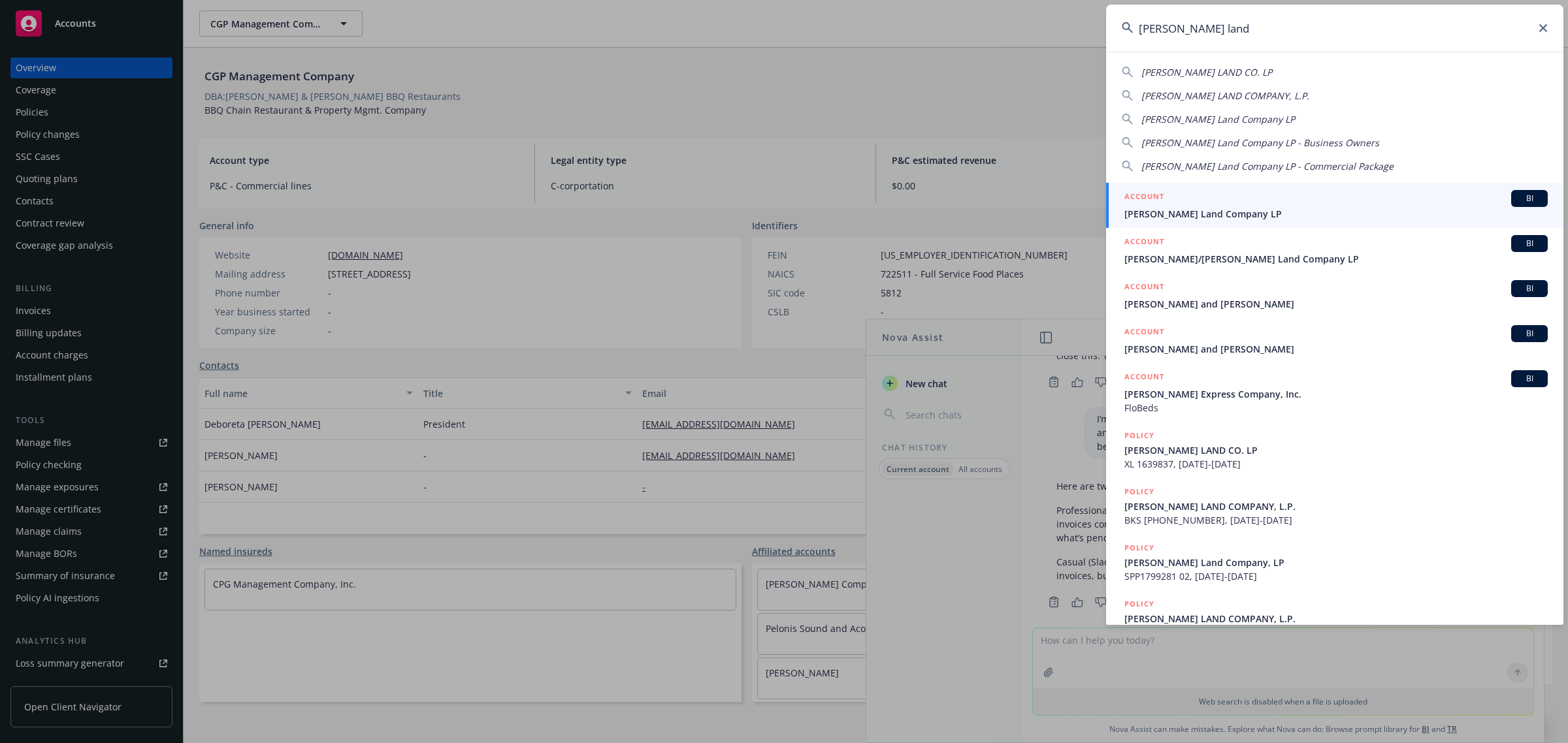
type input "[PERSON_NAME] land"
click at [1222, 214] on span "[PERSON_NAME] Land Company LP" at bounding box center [1335, 213] width 423 height 14
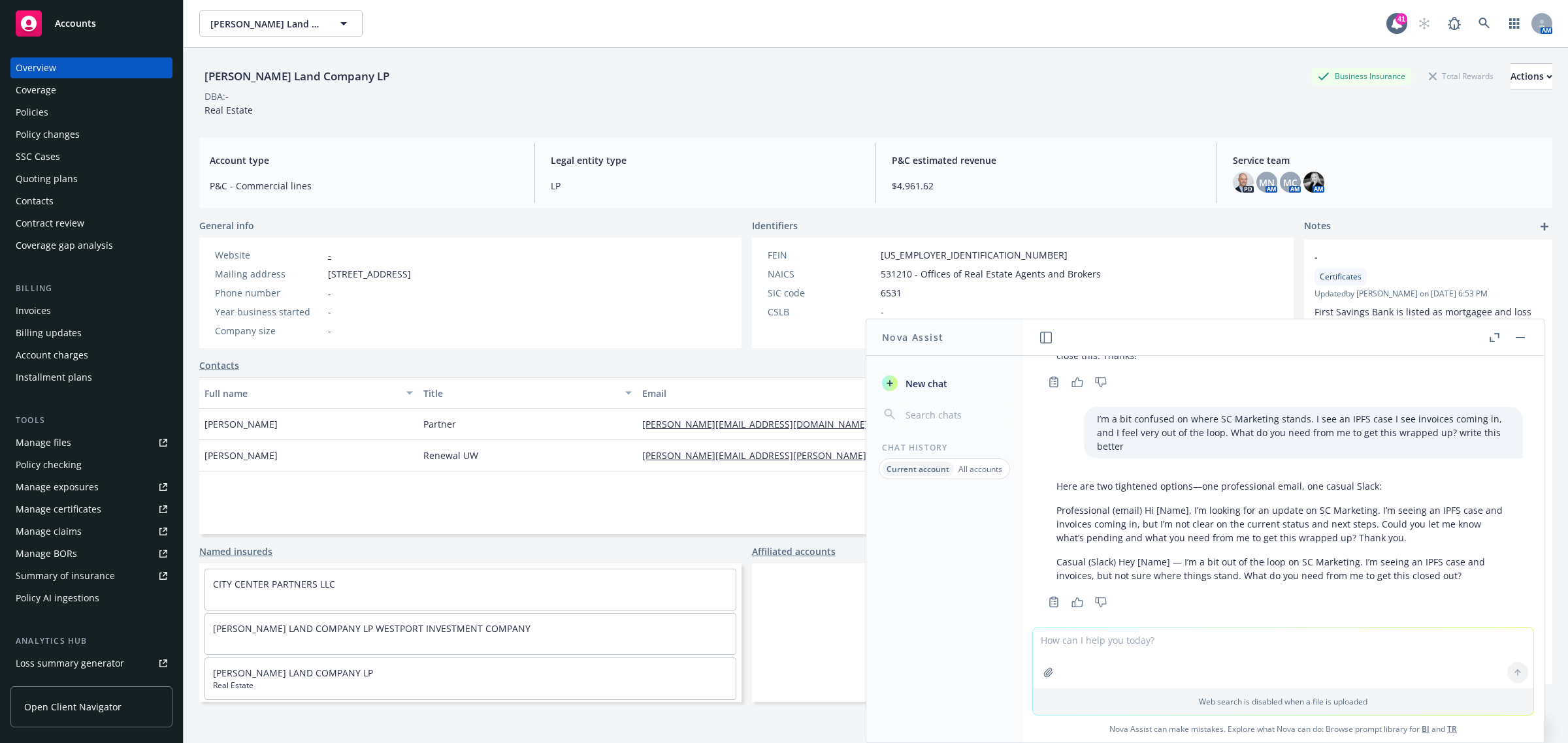
click at [69, 109] on div "Policies" at bounding box center [91, 112] width 152 height 21
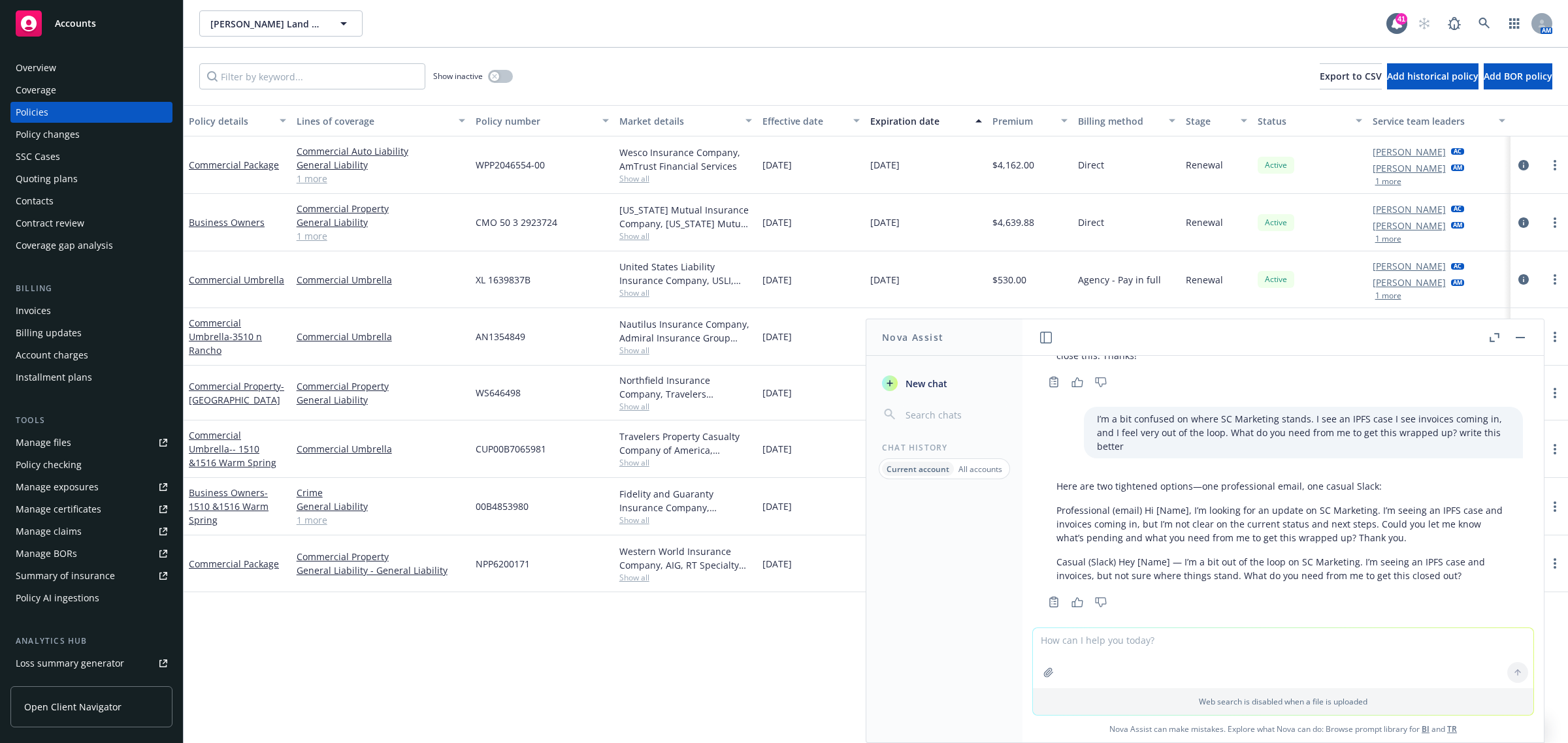
click at [1522, 337] on rect "button" at bounding box center [1520, 337] width 9 height 1
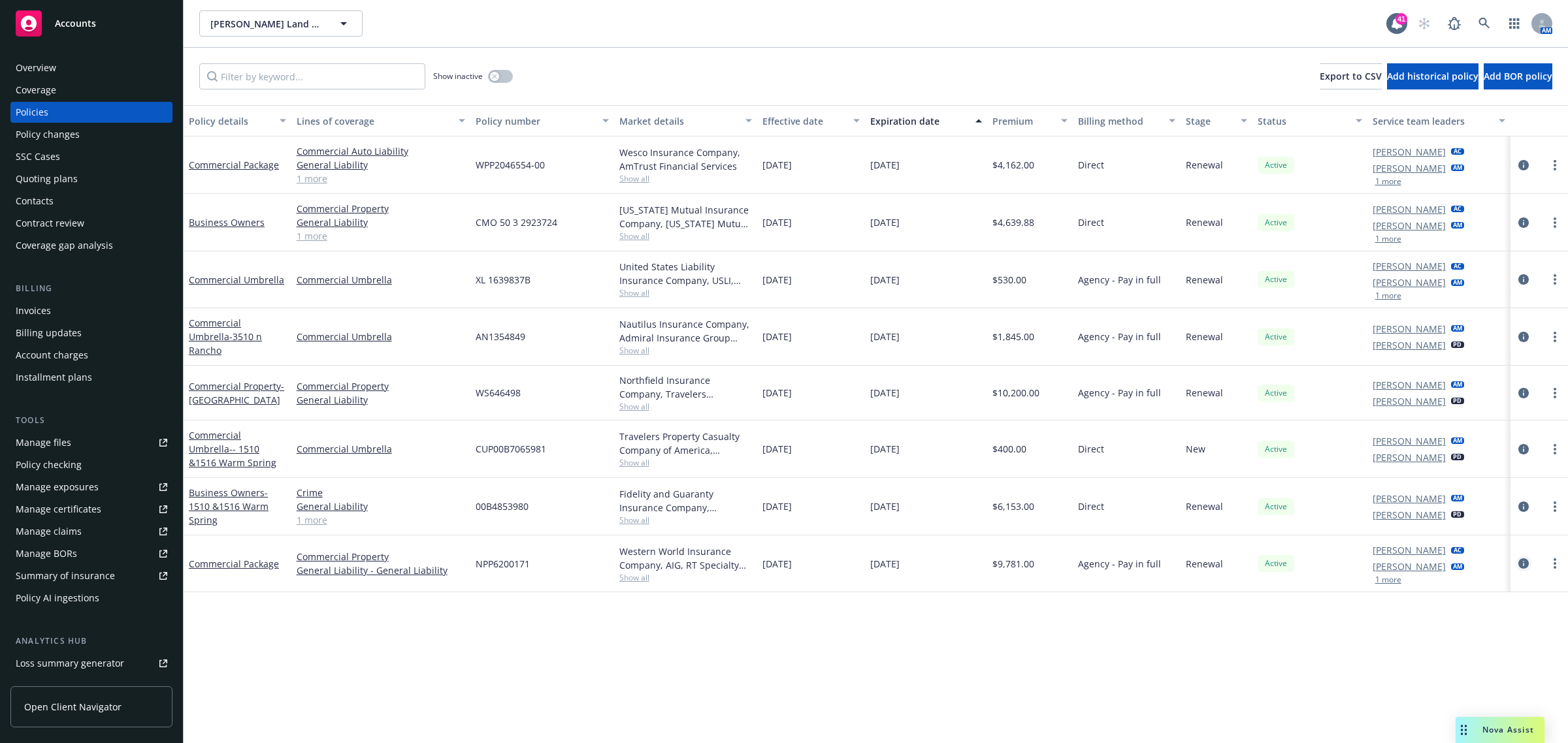
click at [1519, 556] on link "circleInformation" at bounding box center [1523, 563] width 15 height 15
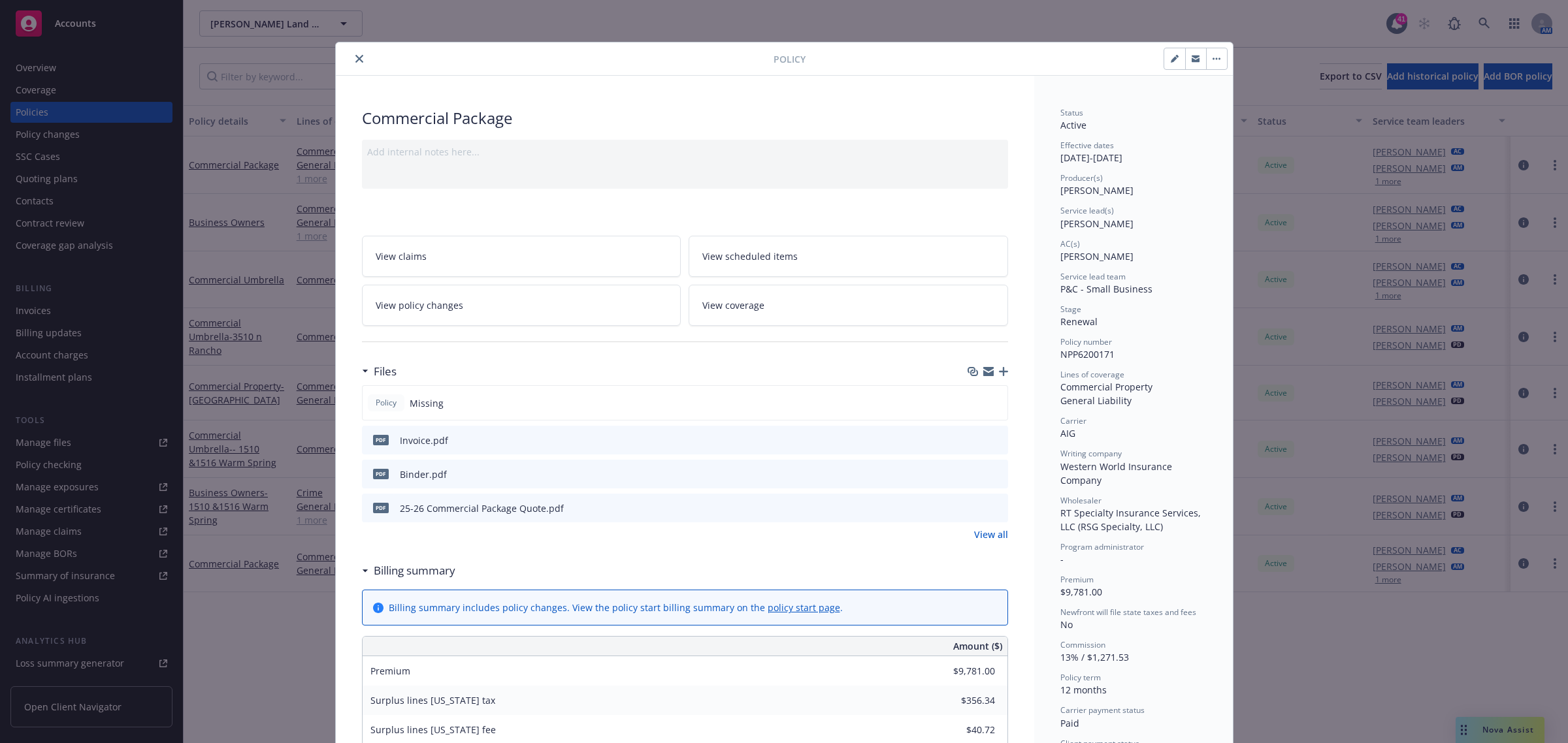
drag, startPoint x: 994, startPoint y: 370, endPoint x: 1560, endPoint y: 365, distance: 566.0
click at [999, 370] on icon "button" at bounding box center [1003, 371] width 9 height 9
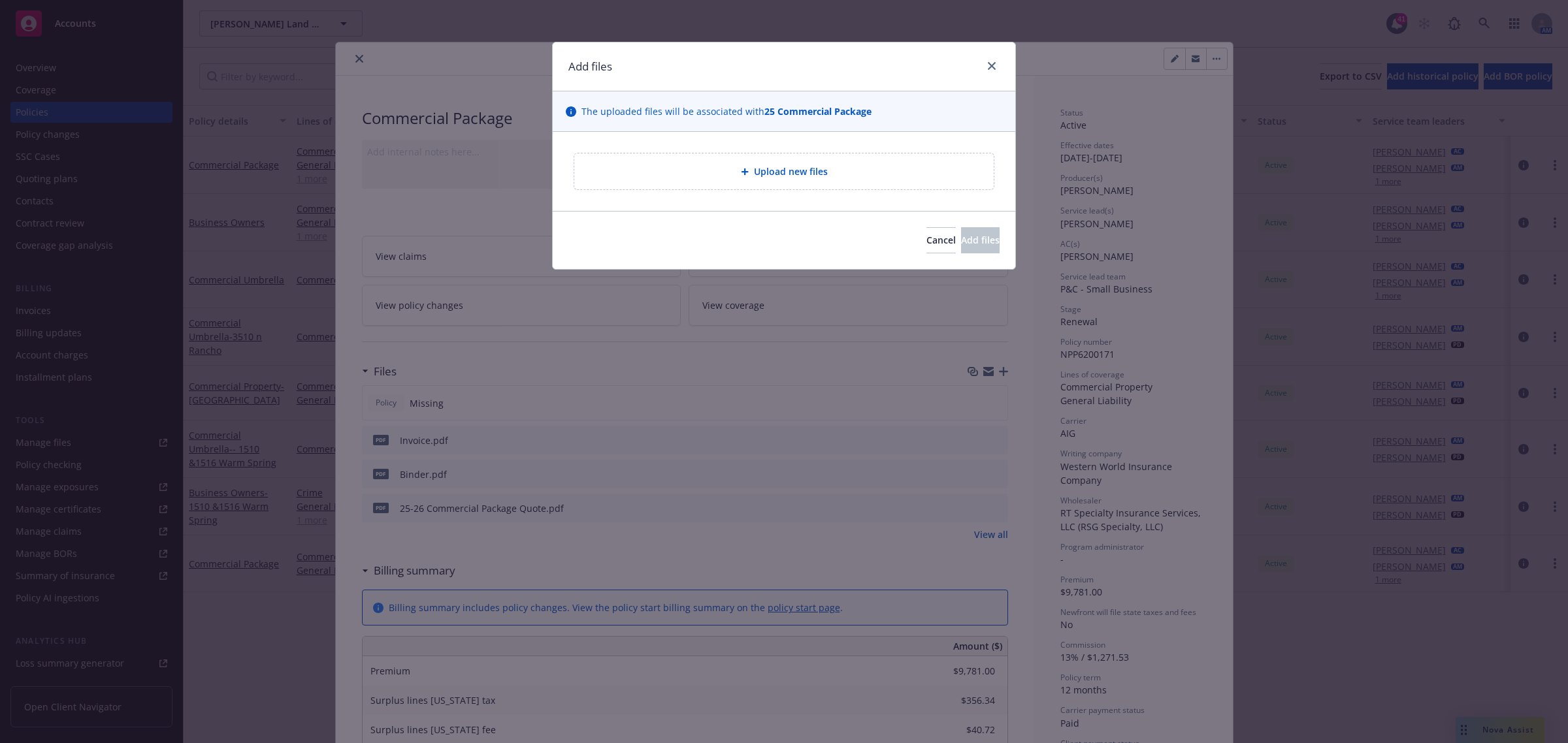
type textarea "x"
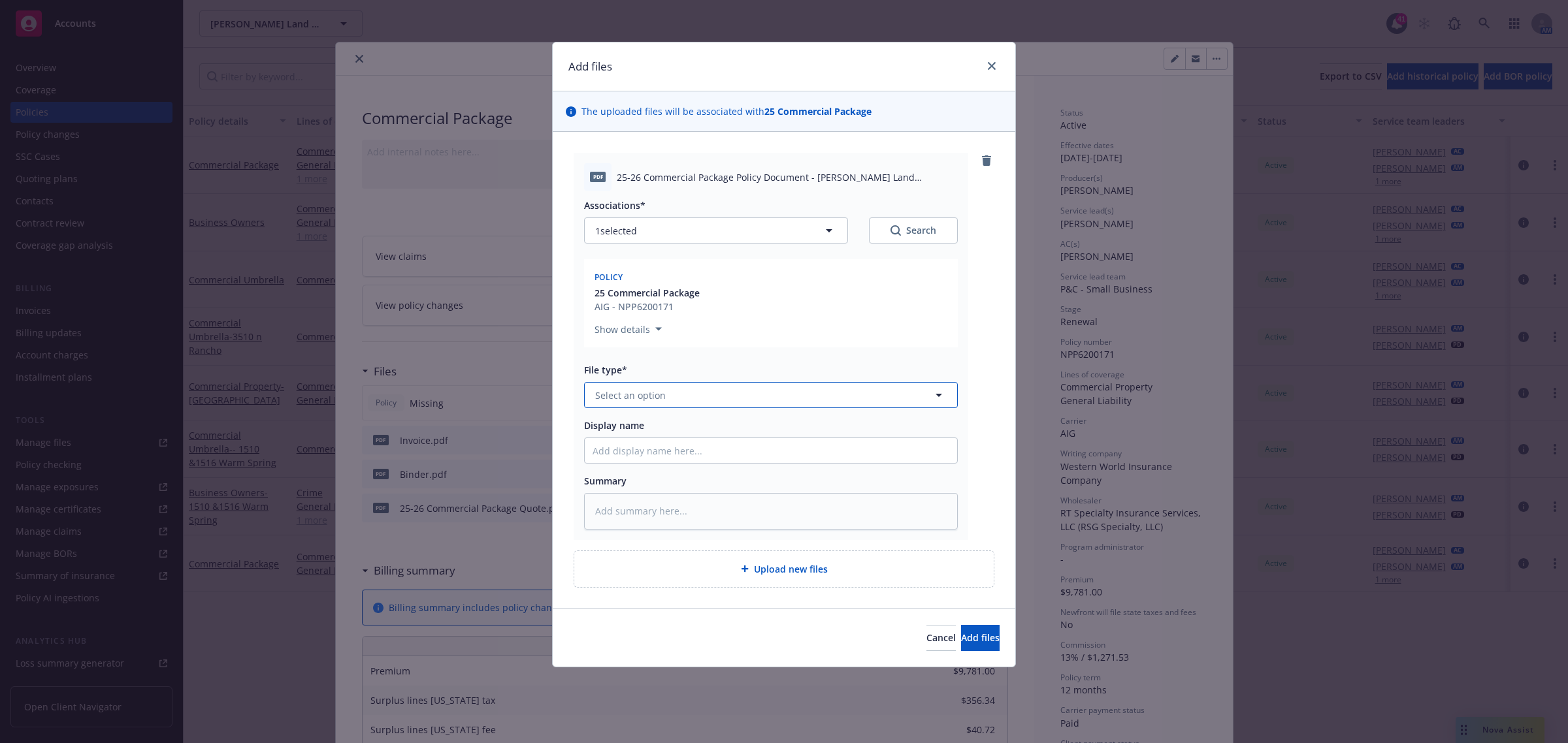
click at [645, 402] on span "Select an option" at bounding box center [630, 395] width 70 height 14
type input "po"
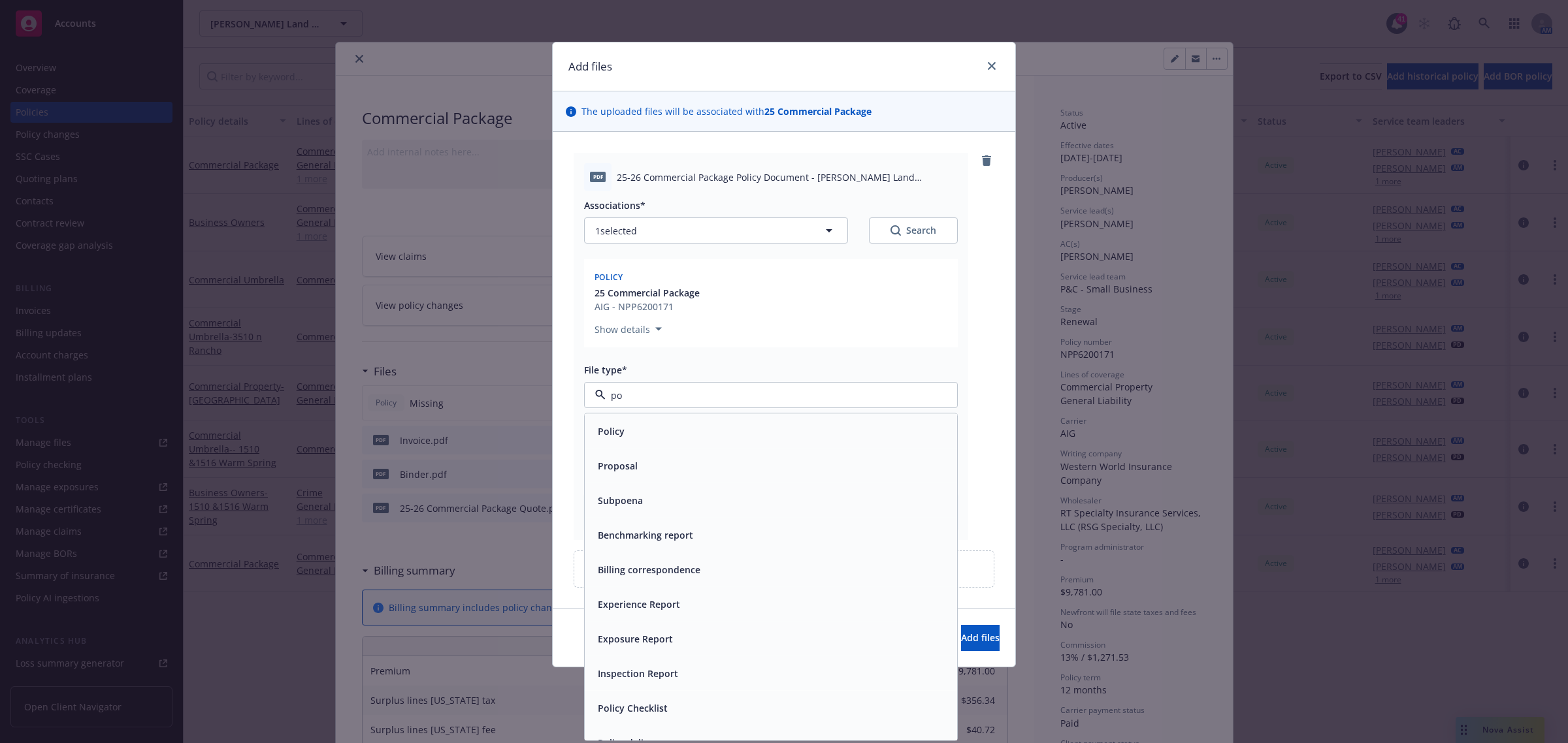
drag, startPoint x: 666, startPoint y: 431, endPoint x: 706, endPoint y: 442, distance: 41.5
click at [668, 431] on div "Policy" at bounding box center [771, 431] width 357 height 19
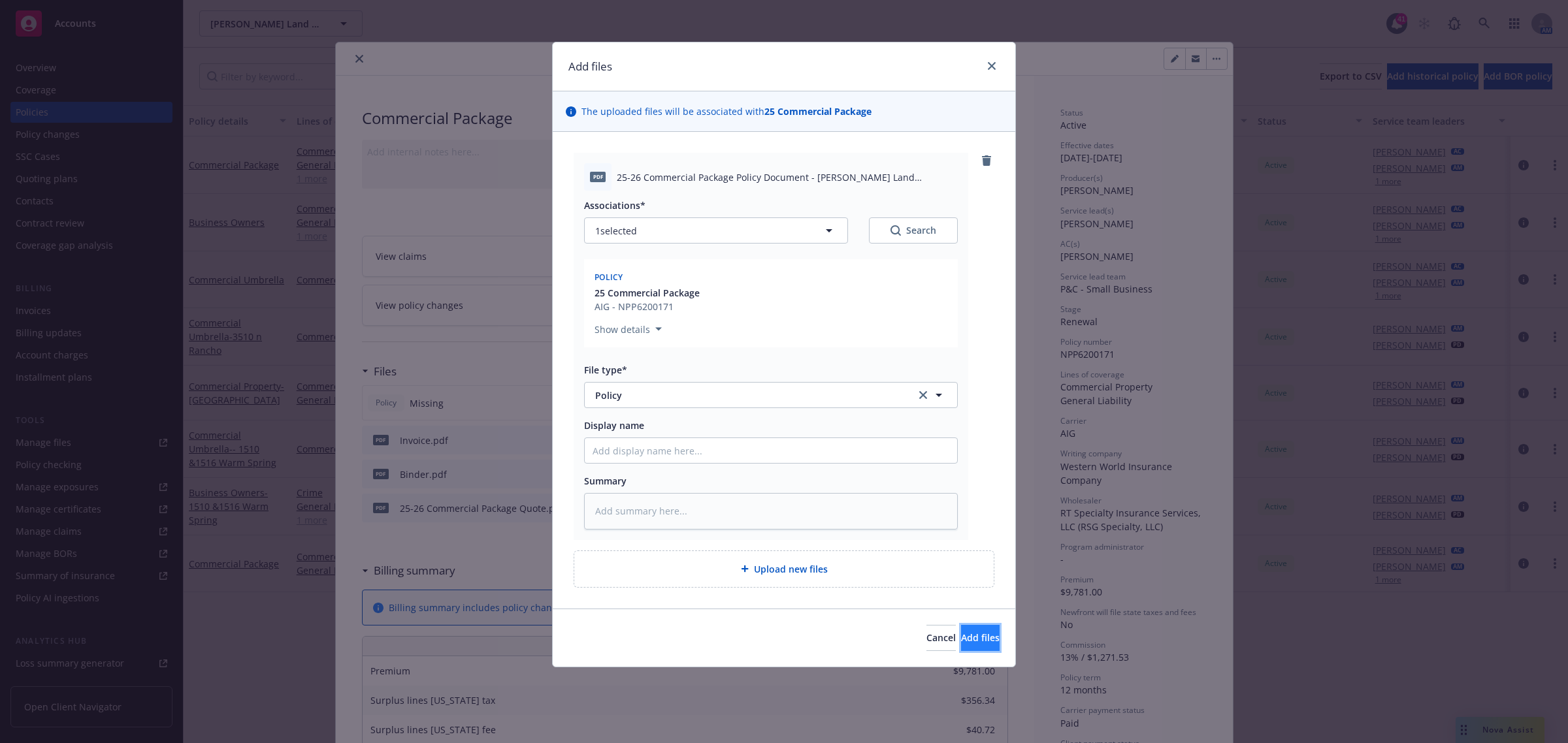
click at [987, 634] on button "Add files" at bounding box center [980, 638] width 39 height 26
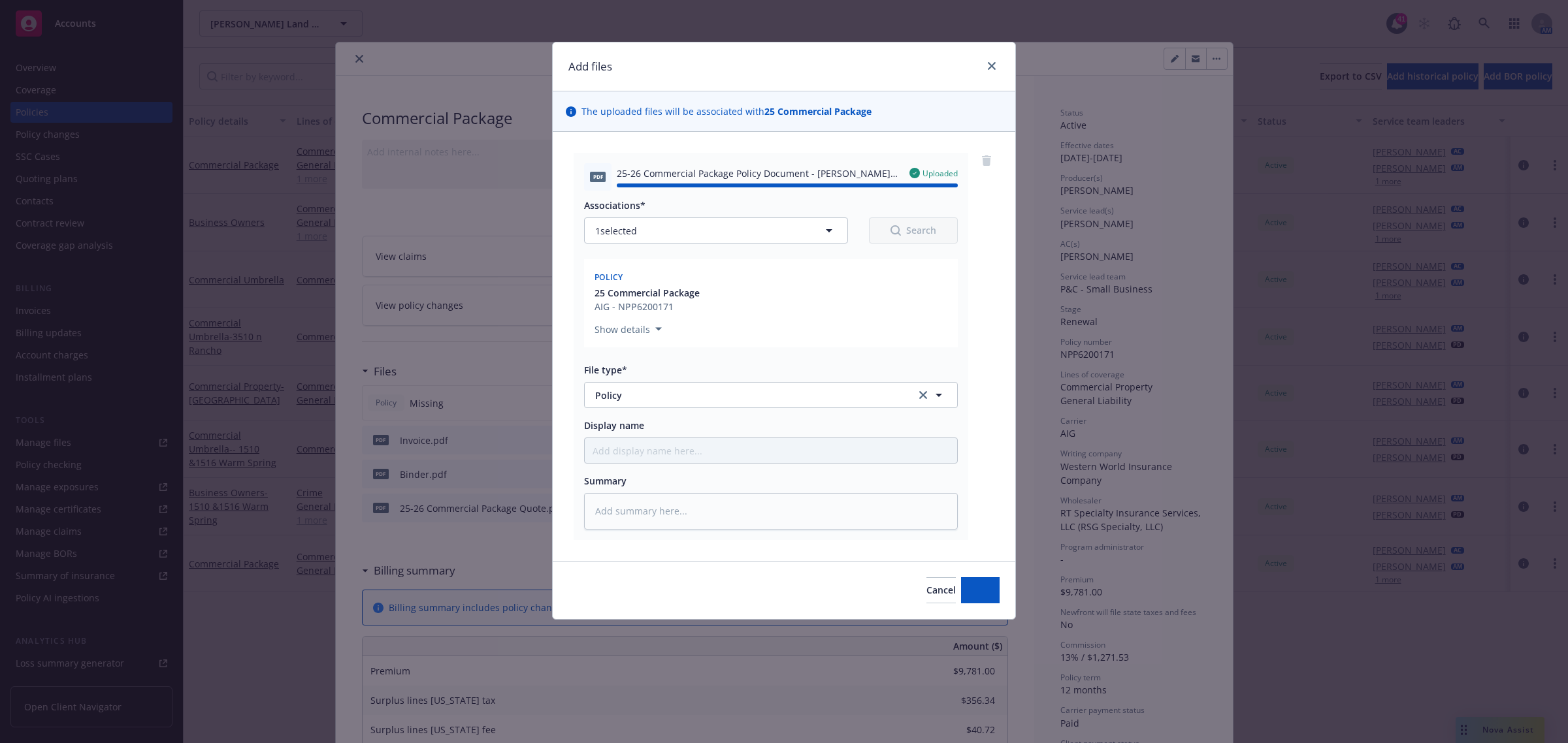
type textarea "x"
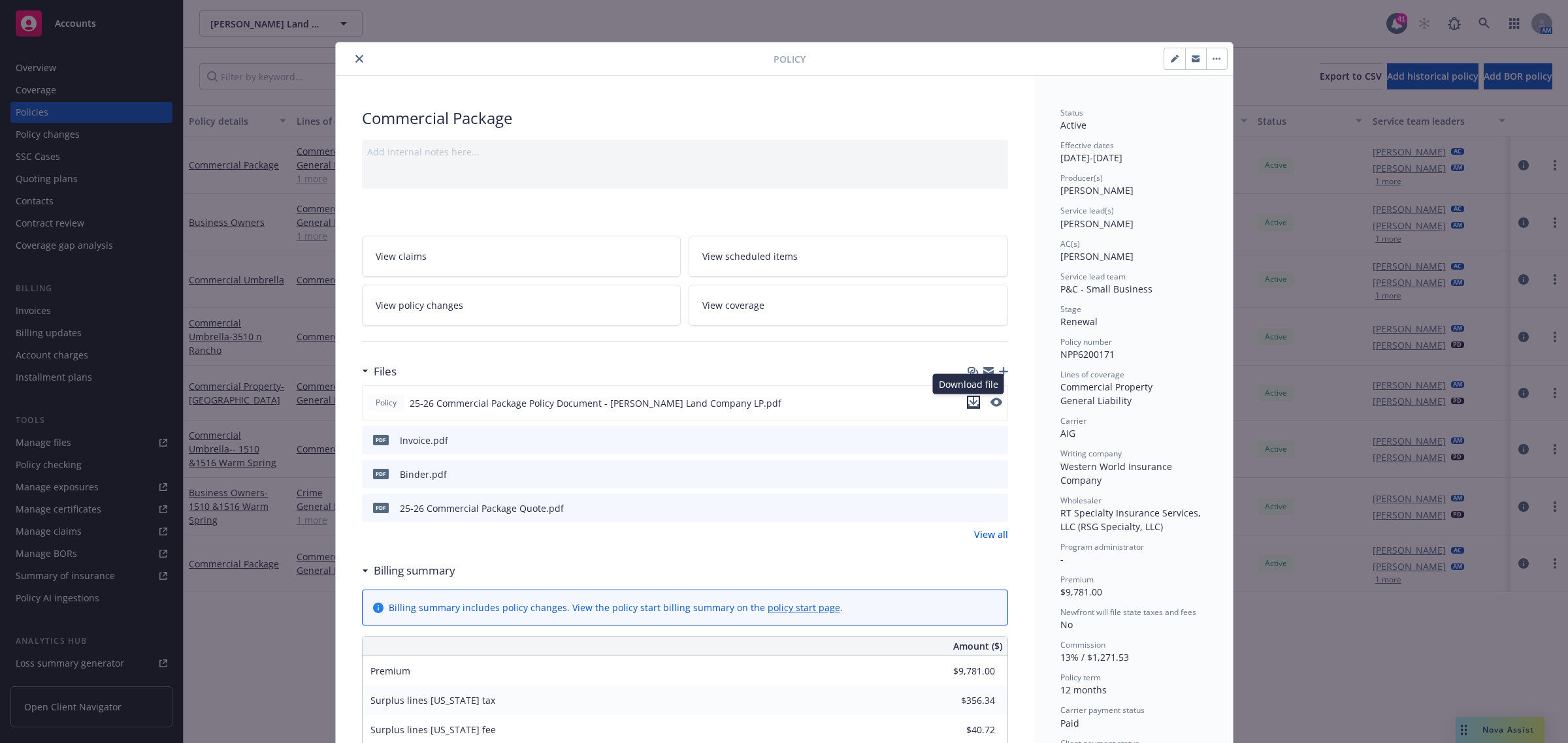
click at [968, 400] on icon "download file" at bounding box center [973, 402] width 10 height 10
drag, startPoint x: 1118, startPoint y: 354, endPoint x: 1043, endPoint y: 350, distance: 75.1
copy span "NPP6200171"
click at [341, 54] on div at bounding box center [557, 58] width 432 height 15
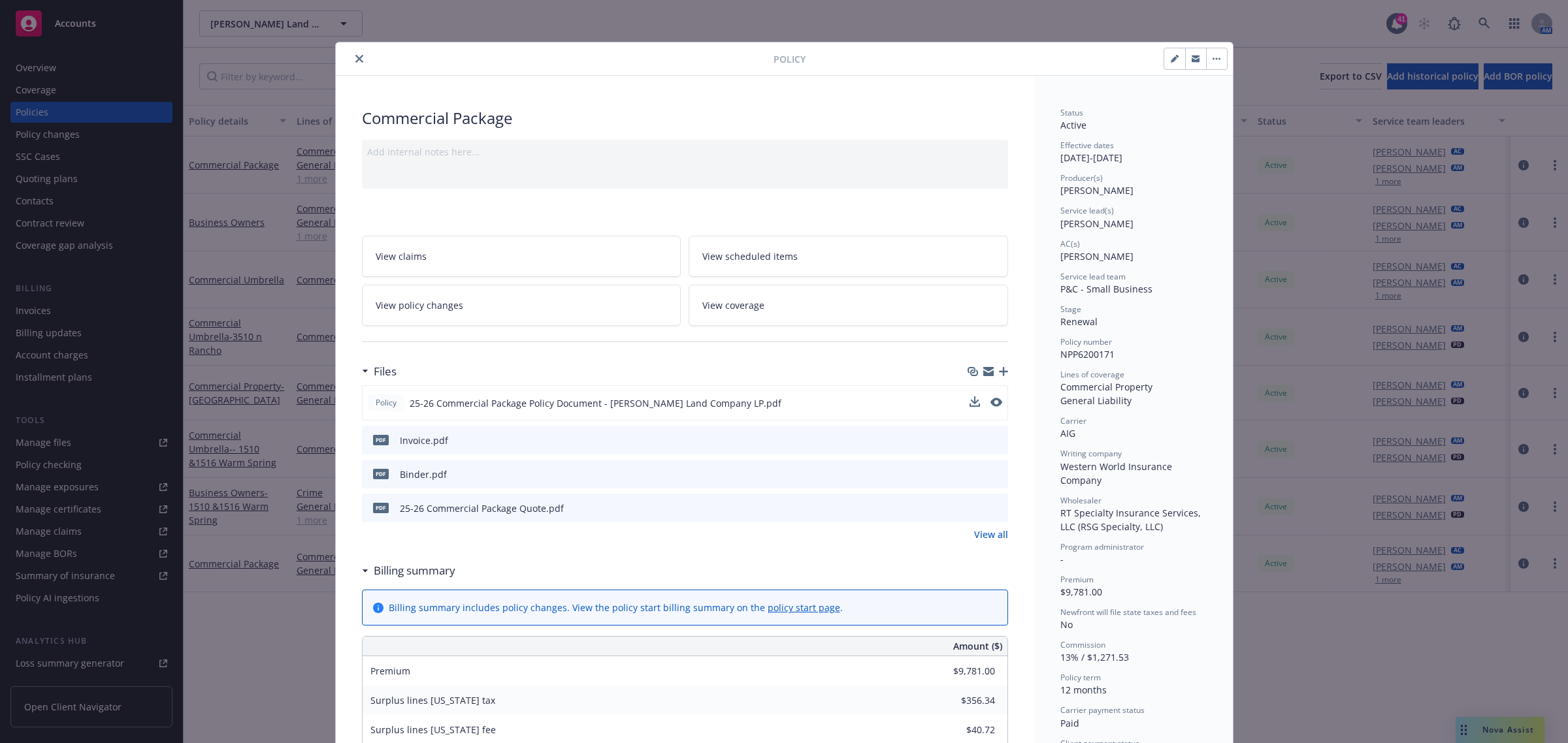
click at [351, 54] on button "close" at bounding box center [359, 58] width 15 height 15
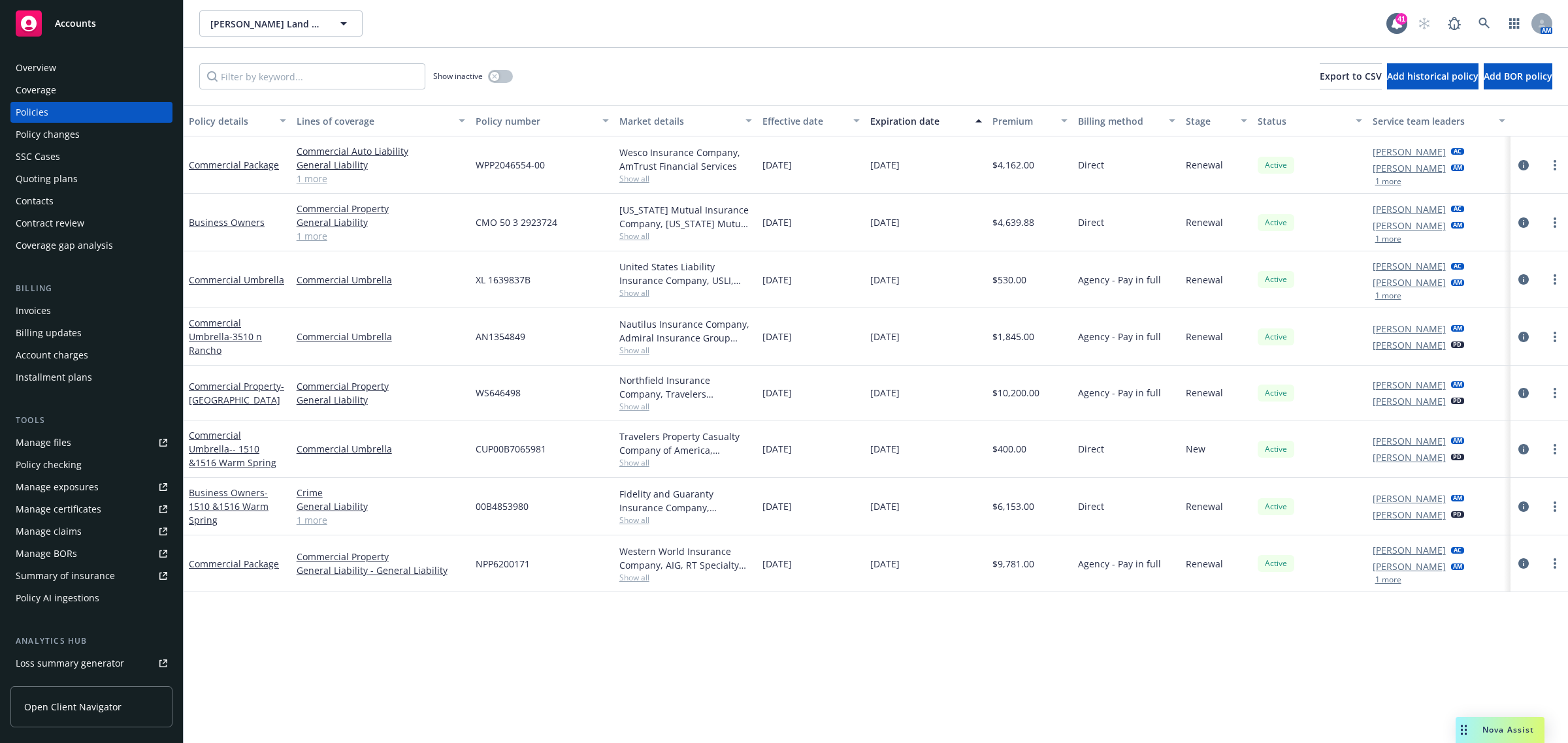
click at [40, 74] on div "Overview" at bounding box center [35, 67] width 40 height 21
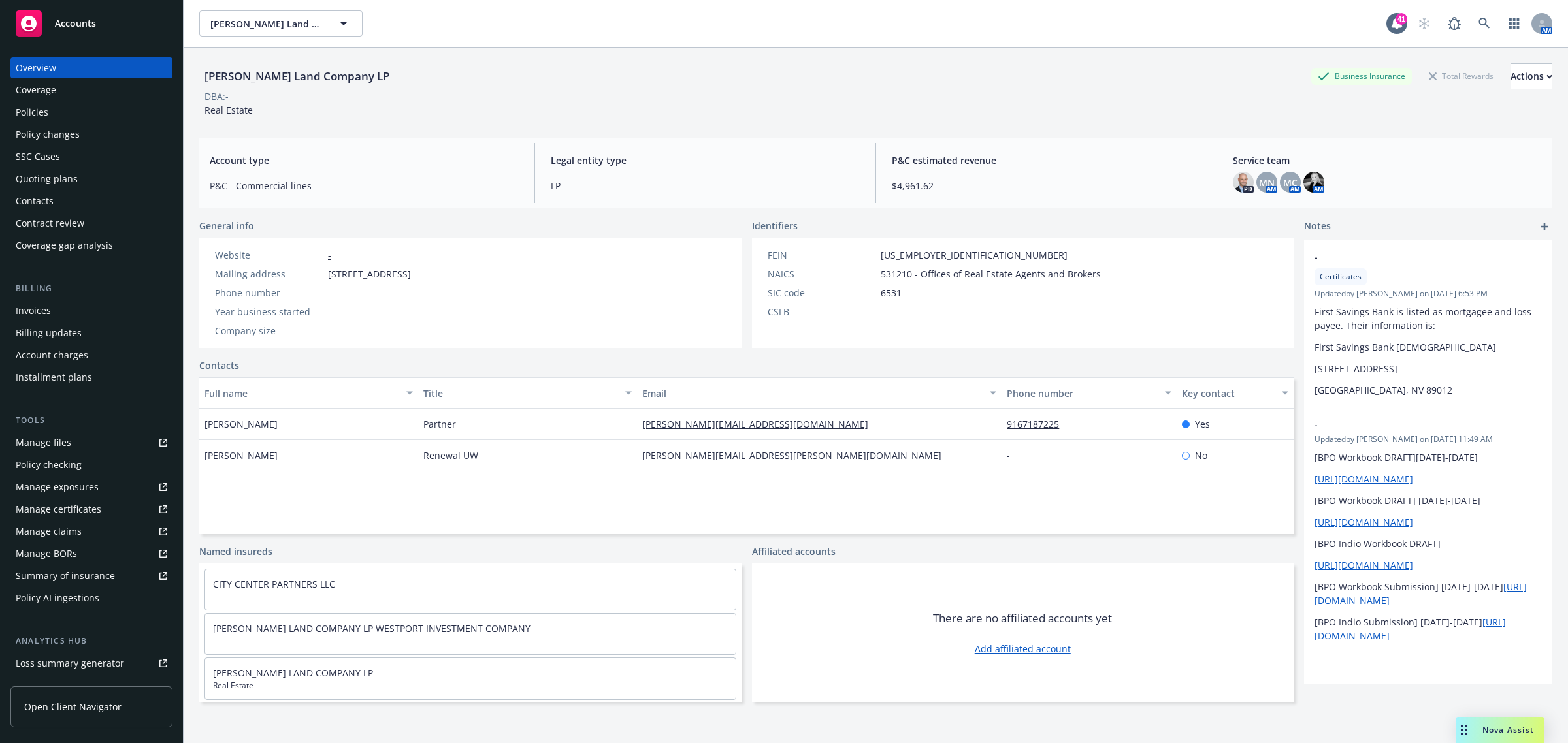
drag, startPoint x: 770, startPoint y: 428, endPoint x: 632, endPoint y: 436, distance: 138.2
click at [637, 436] on div "[PERSON_NAME][EMAIL_ADDRESS][DOMAIN_NAME]" at bounding box center [819, 424] width 365 height 32
copy link "[PERSON_NAME][EMAIL_ADDRESS][DOMAIN_NAME]"
click at [56, 124] on div "Policy changes" at bounding box center [47, 134] width 64 height 21
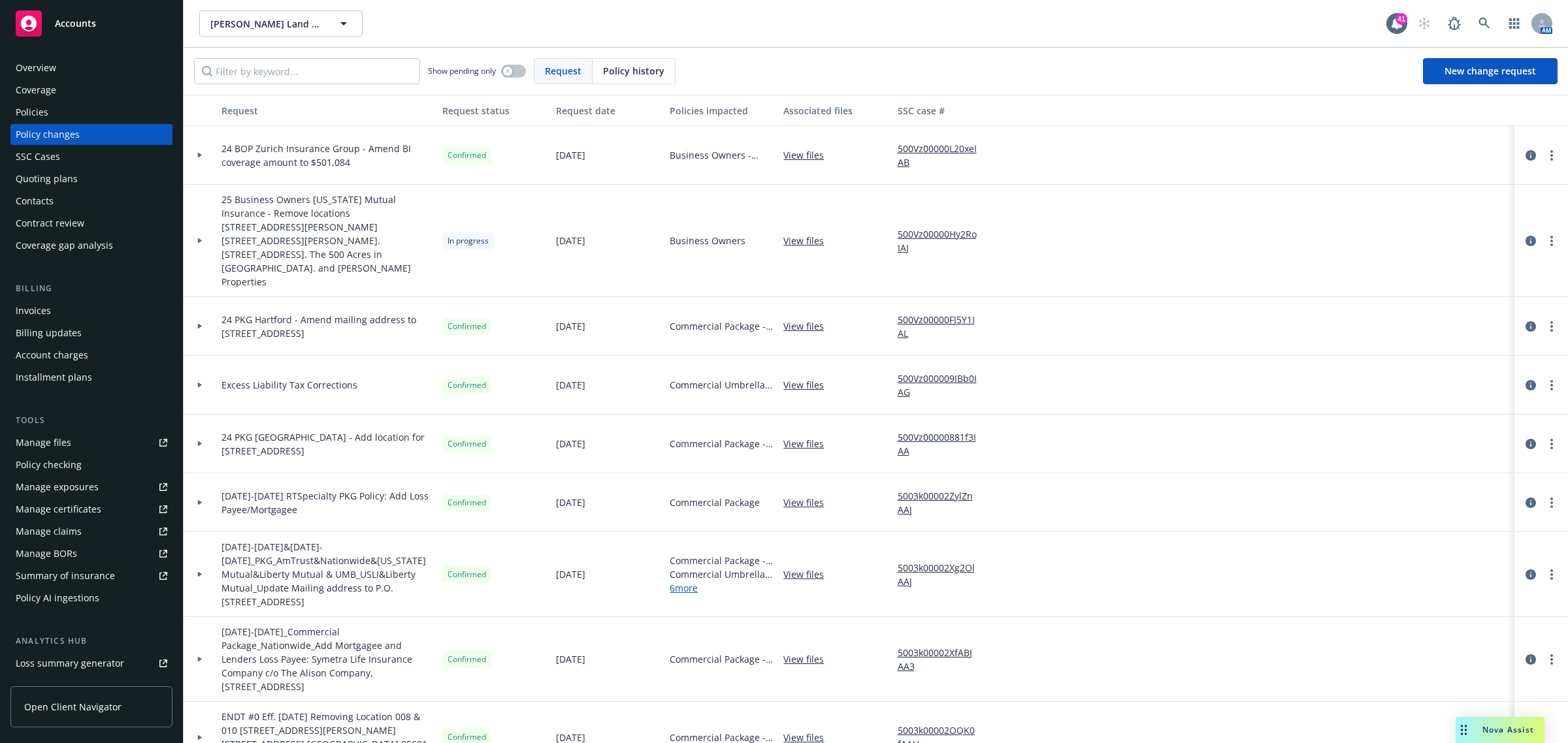
click at [39, 102] on div "Policies" at bounding box center [32, 112] width 33 height 21
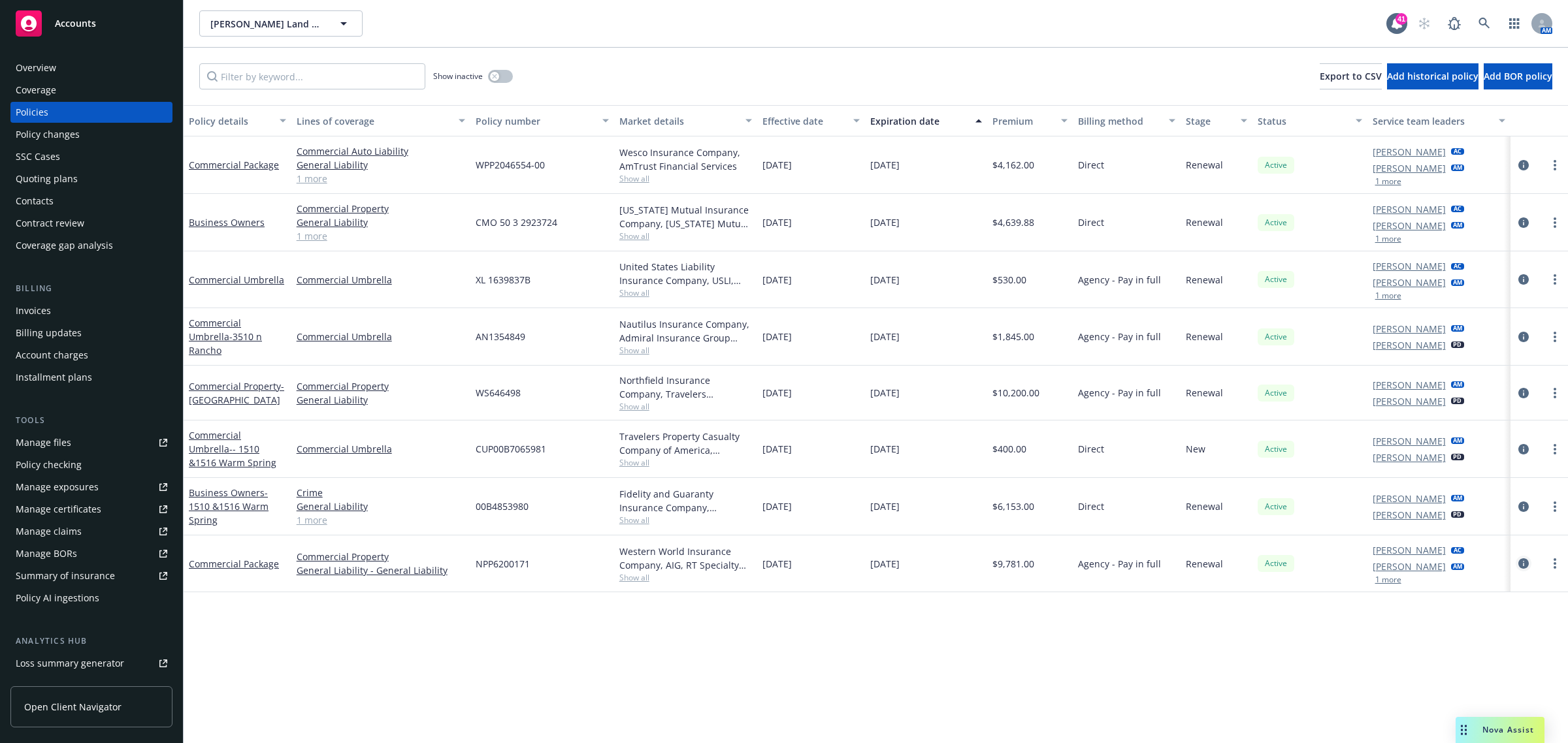
click at [1522, 559] on icon "circleInformation" at bounding box center [1523, 563] width 10 height 10
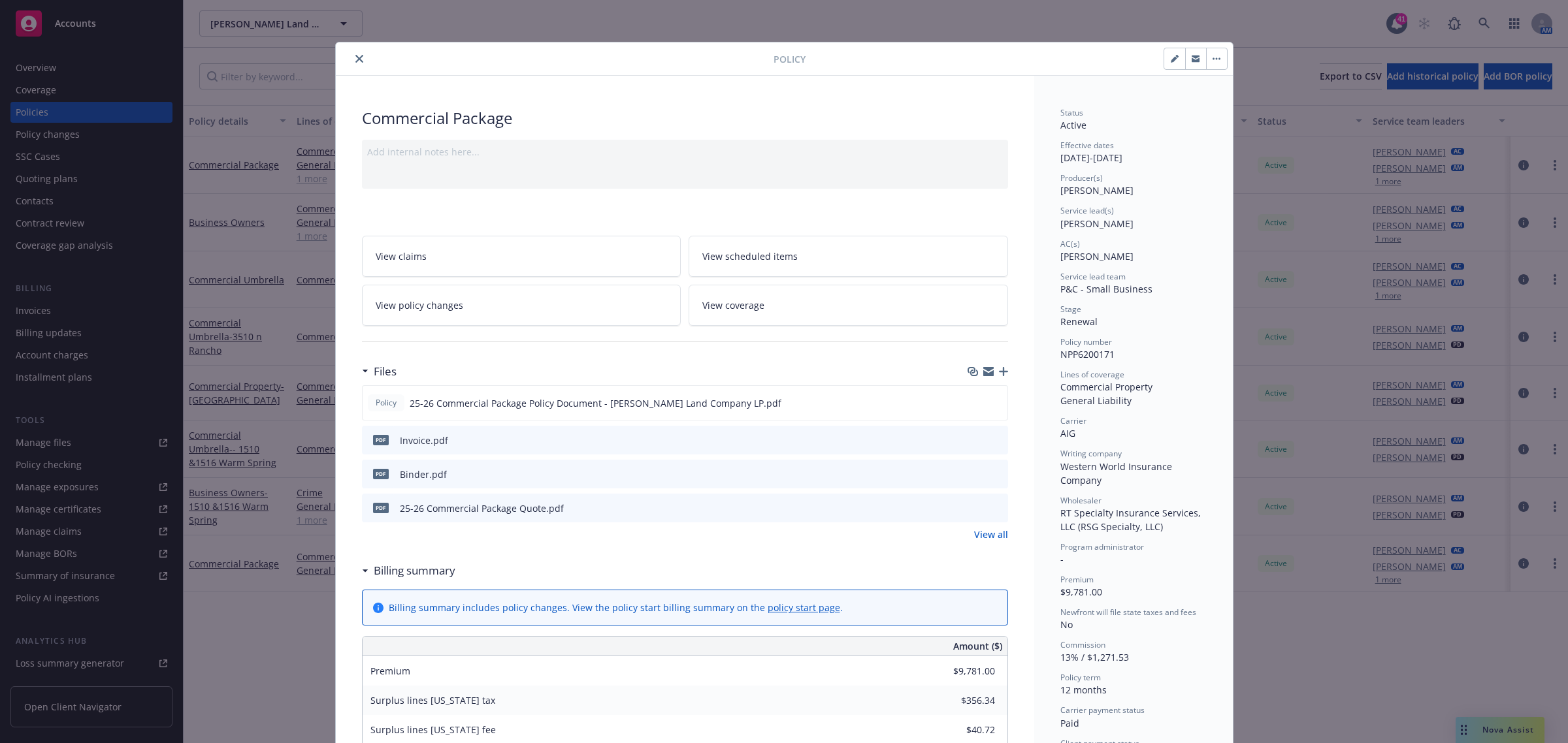
scroll to position [39, 0]
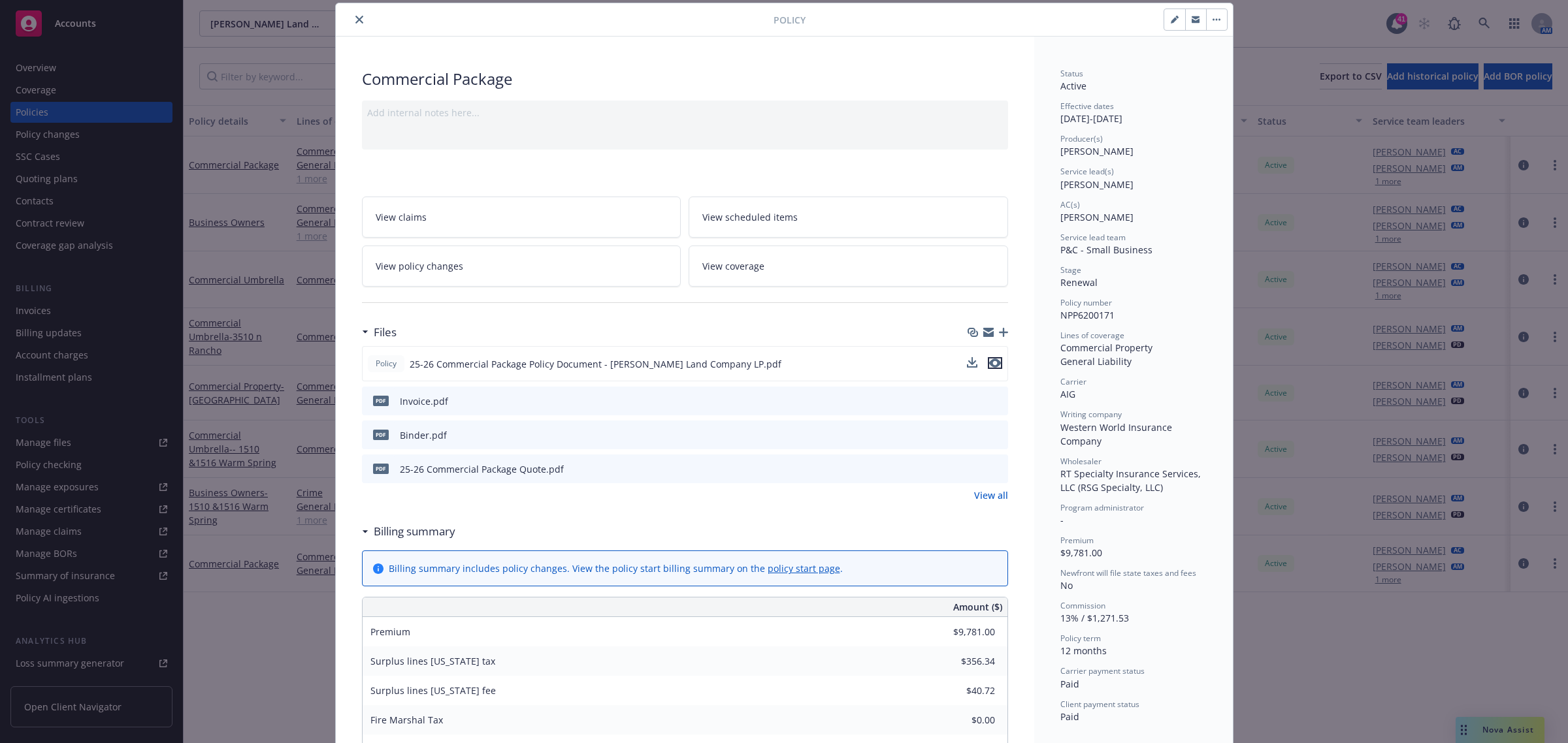
click at [991, 361] on icon "preview file" at bounding box center [995, 363] width 12 height 9
